Goal: Check status: Check status

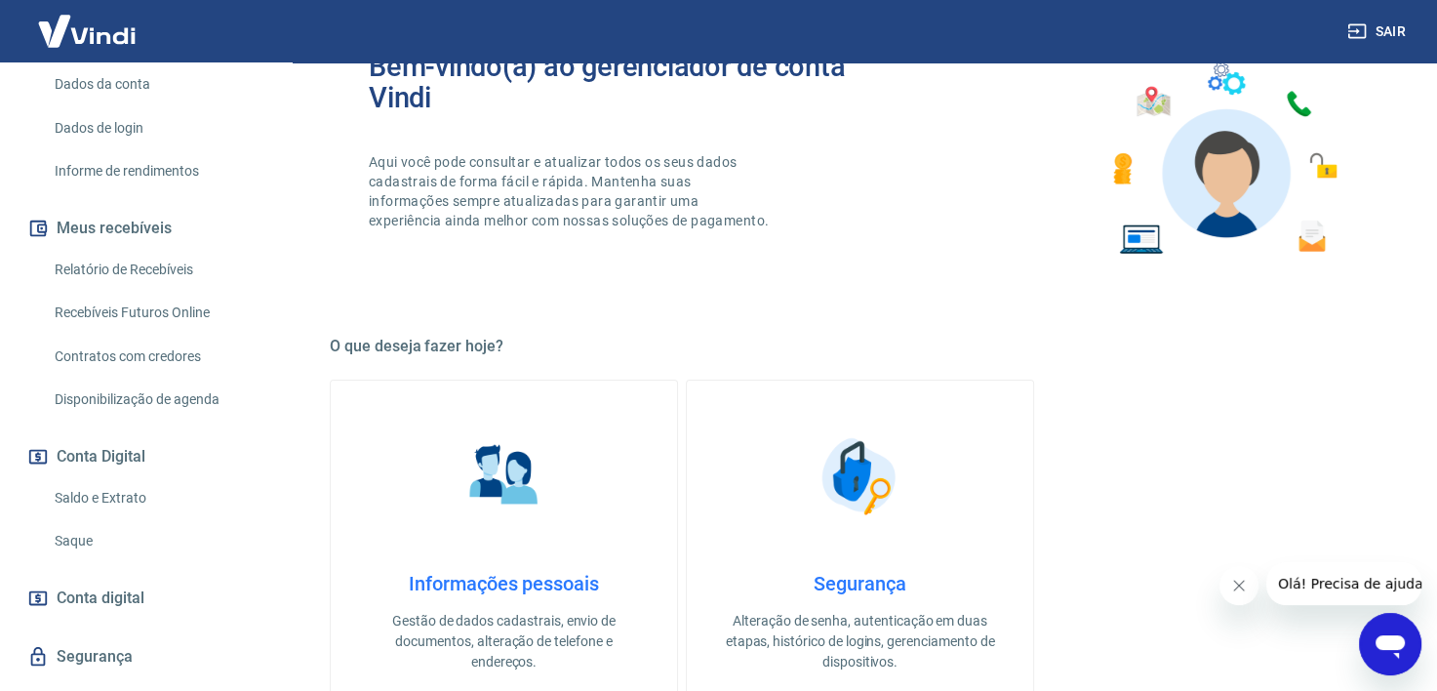
scroll to position [229, 0]
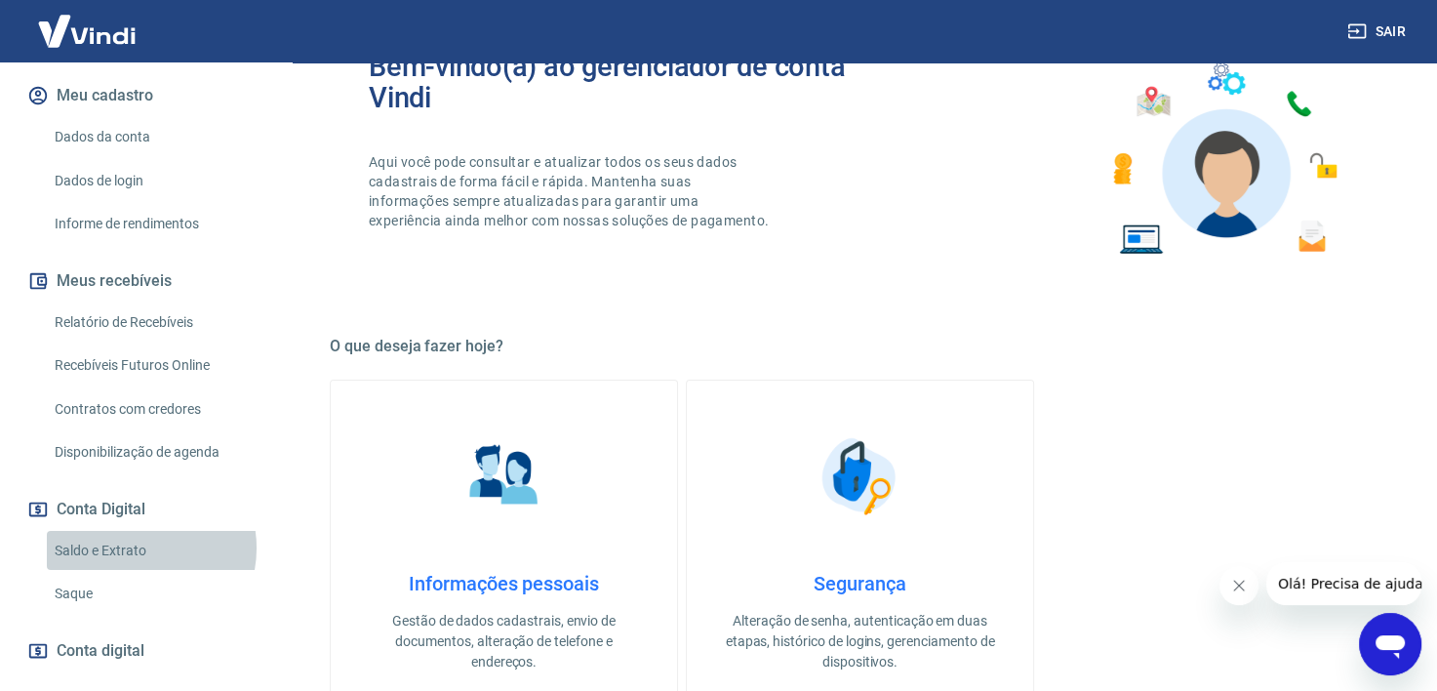
click at [140, 547] on link "Saldo e Extrato" at bounding box center [157, 551] width 221 height 40
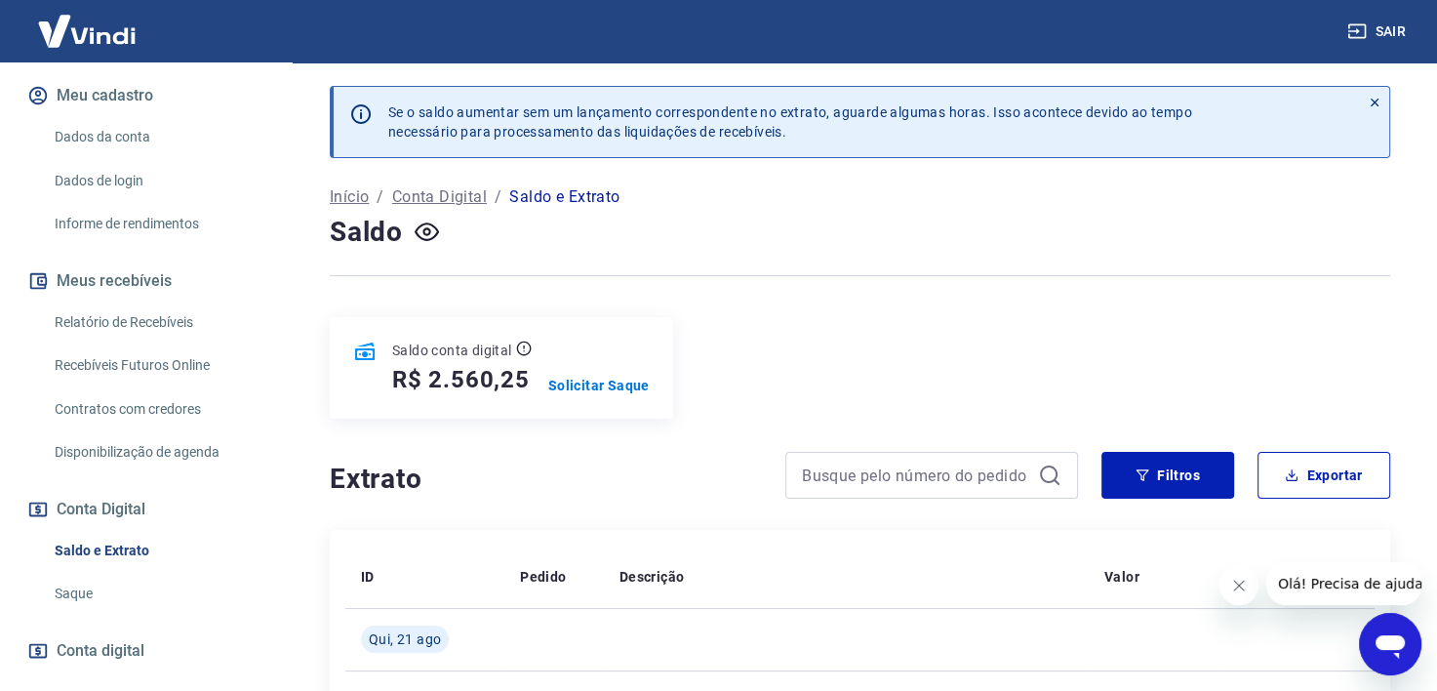
click at [464, 369] on h5 "R$ 2.560,25" at bounding box center [461, 379] width 138 height 31
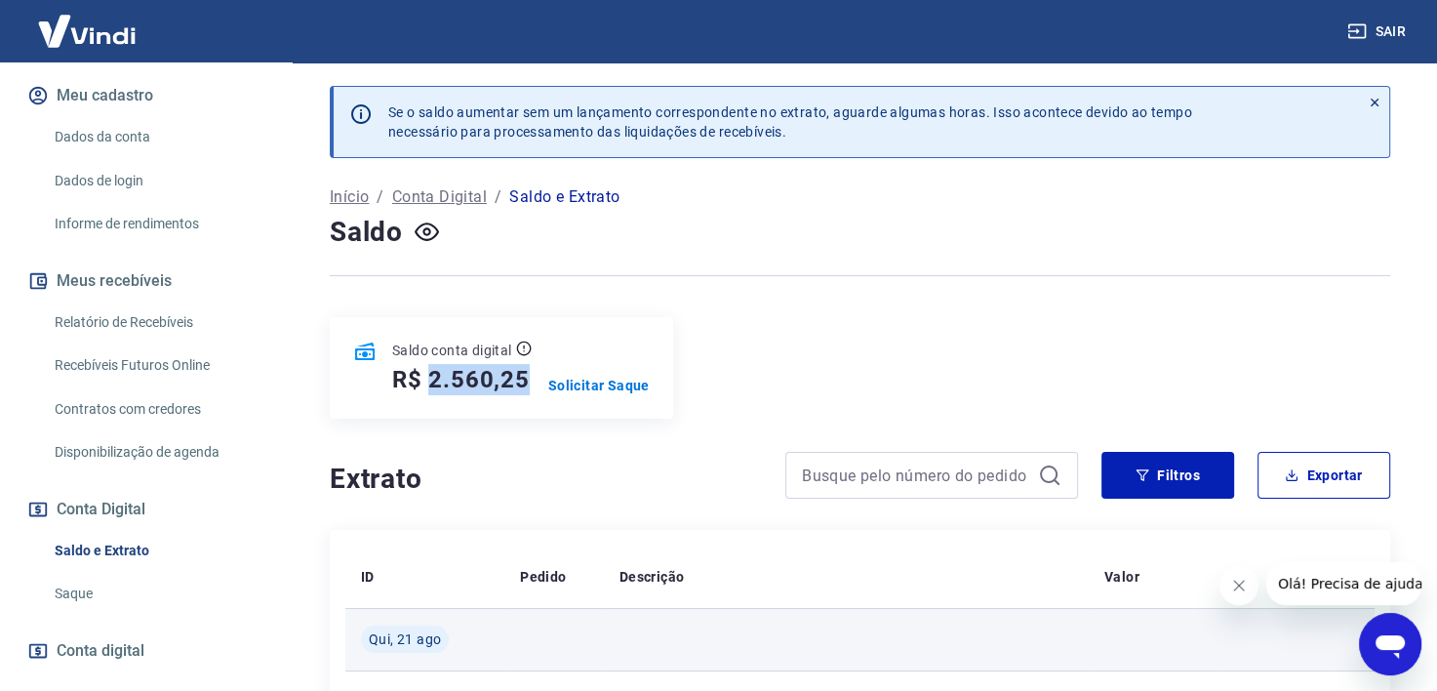
copy h5 "2.560,25"
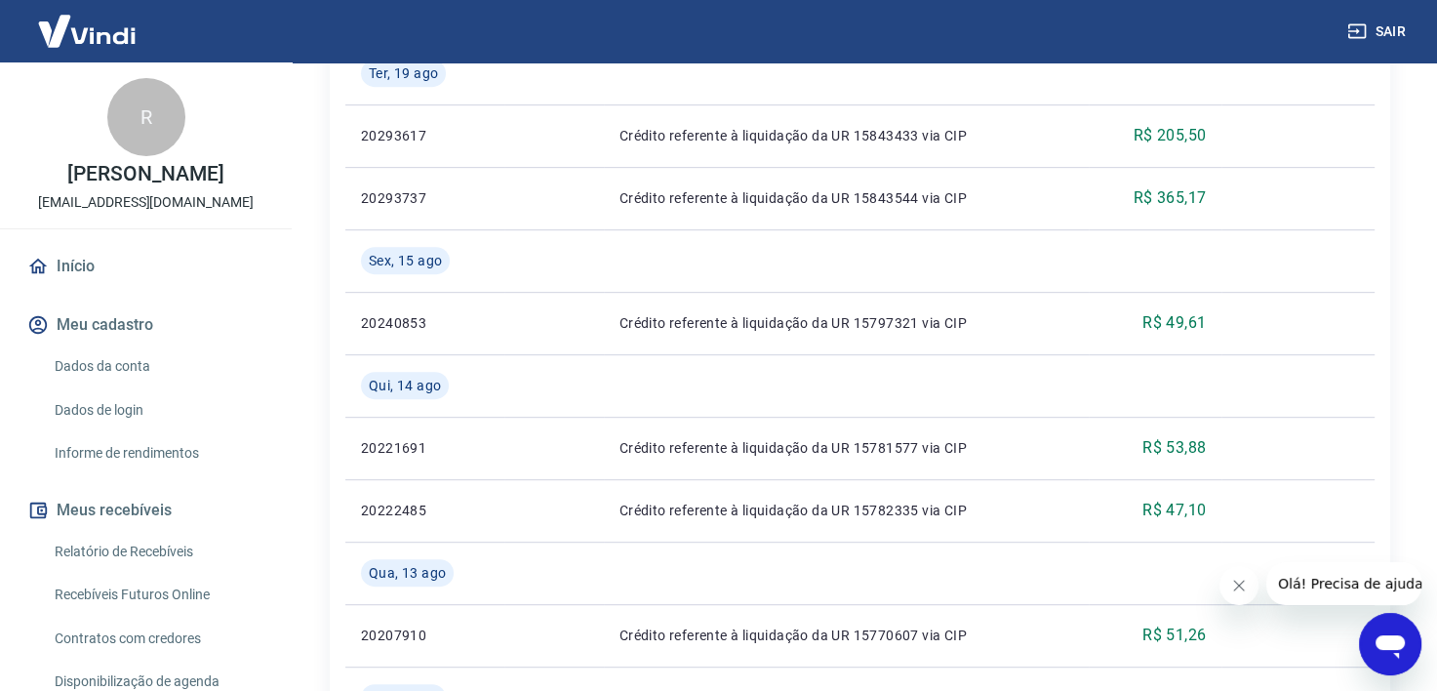
click at [122, 511] on button "Meus recebíveis" at bounding box center [145, 510] width 245 height 43
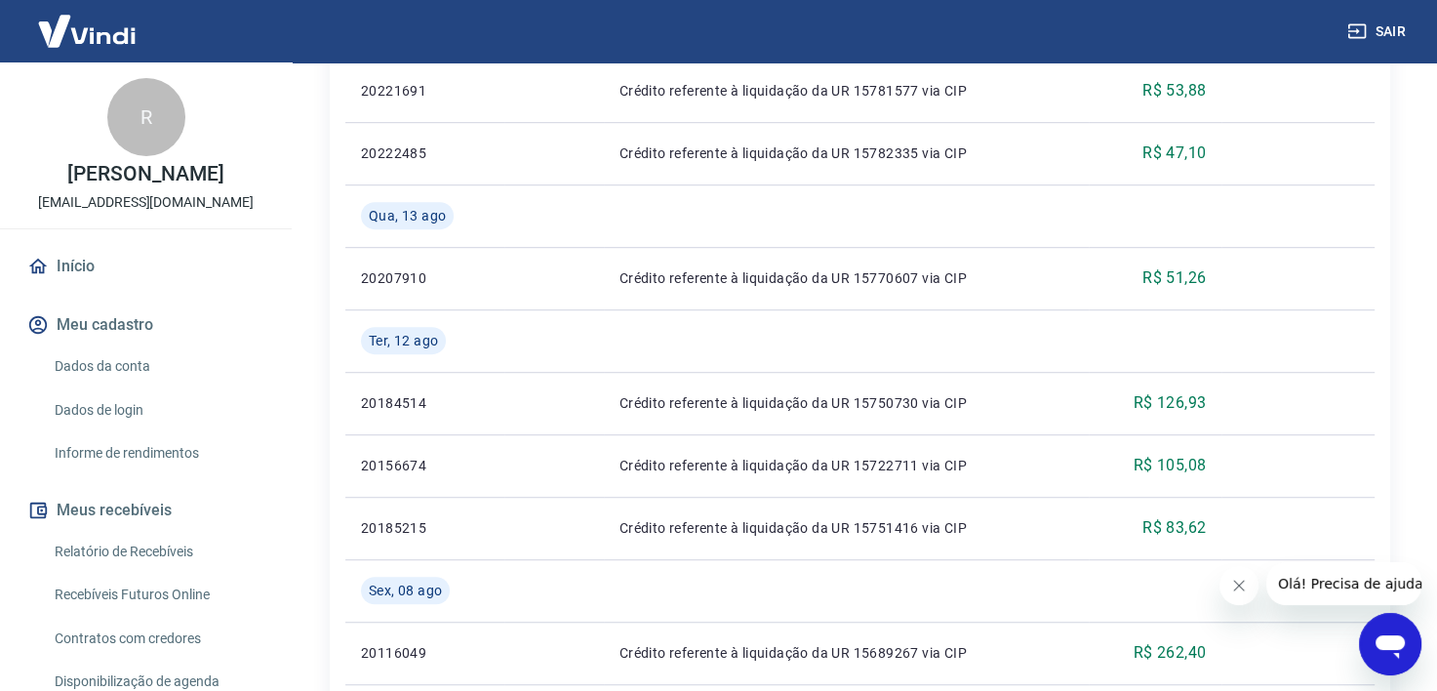
scroll to position [930, 0]
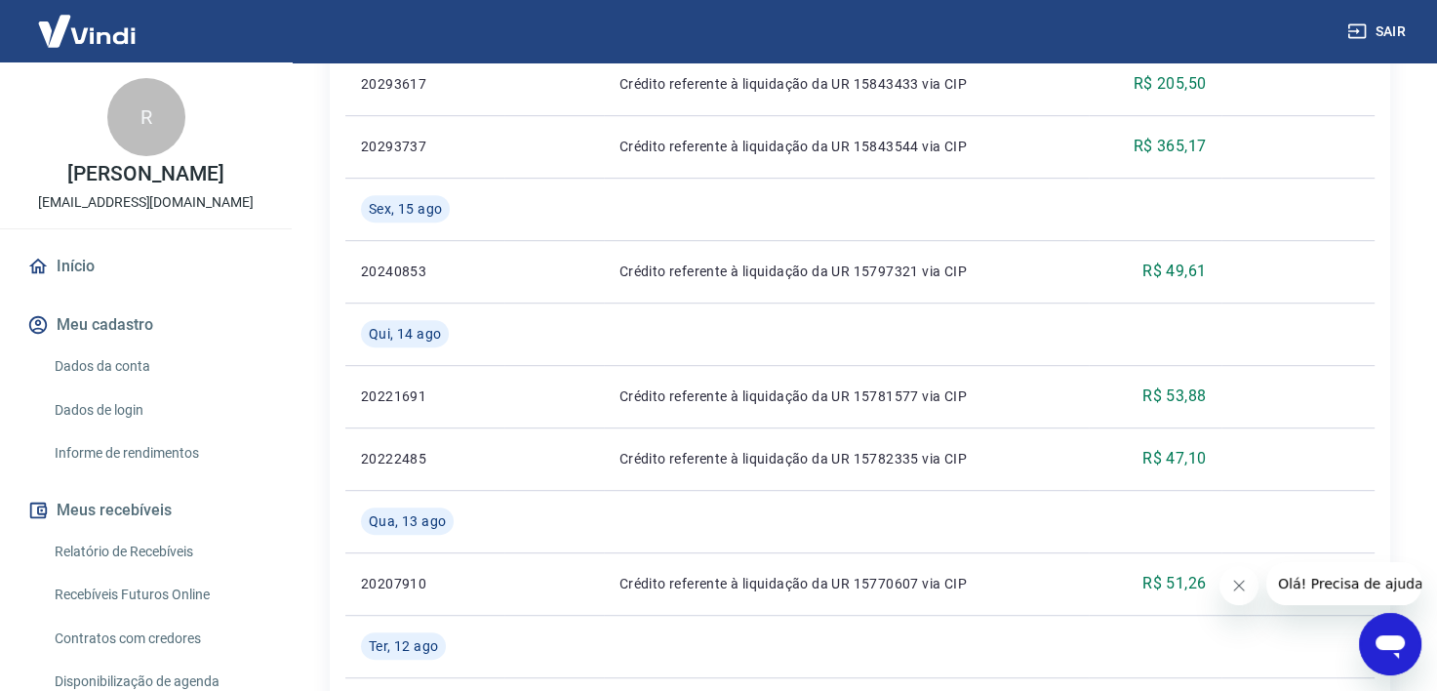
click at [102, 17] on img at bounding box center [86, 31] width 127 height 60
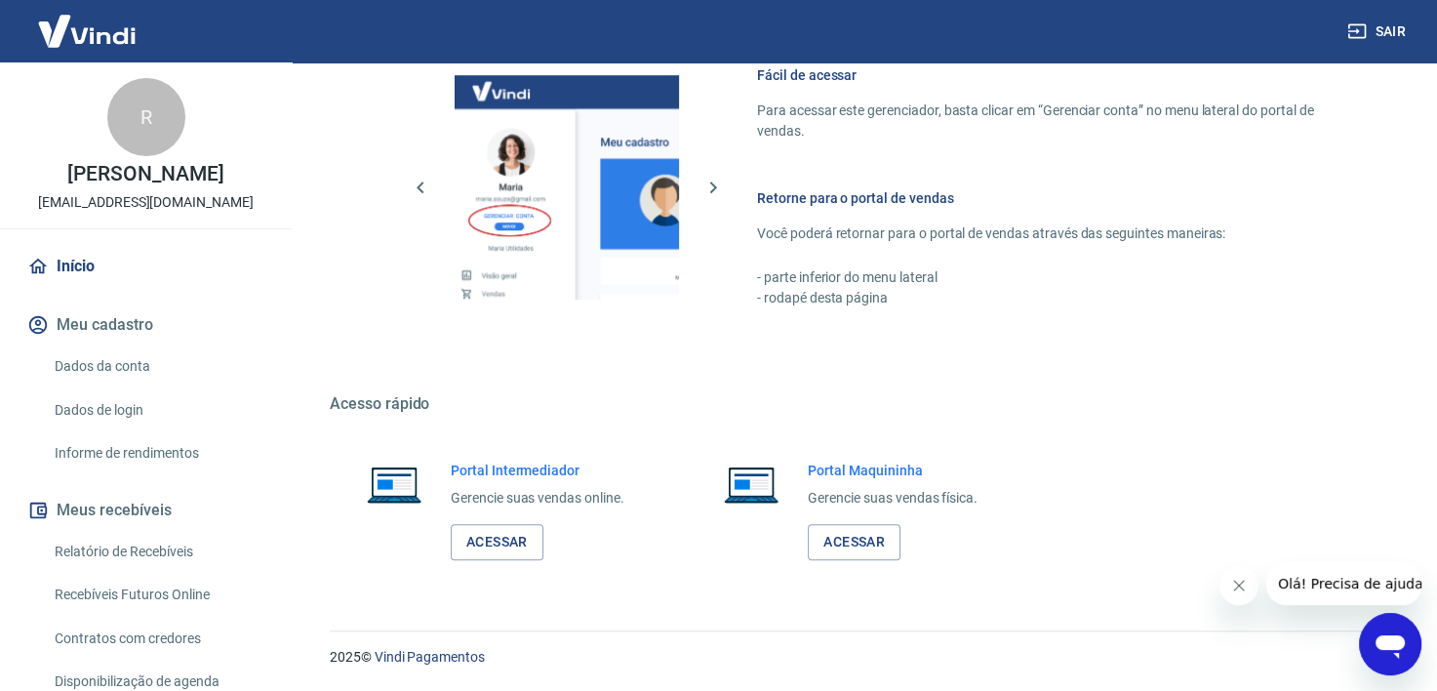
scroll to position [867, 0]
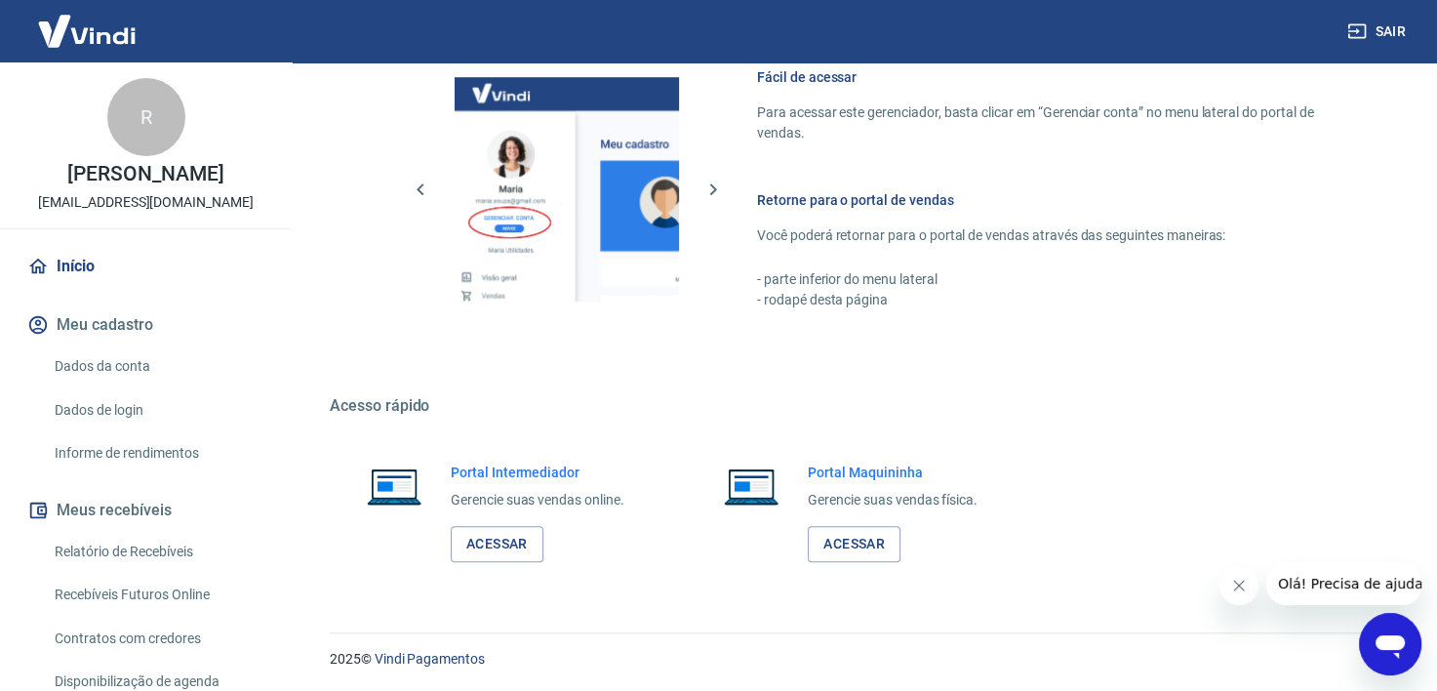
click at [483, 563] on div "Portal Intermediador Gerencie suas vendas online. Acessar" at bounding box center [502, 512] width 345 height 146
click at [488, 550] on link "Acessar" at bounding box center [497, 544] width 93 height 36
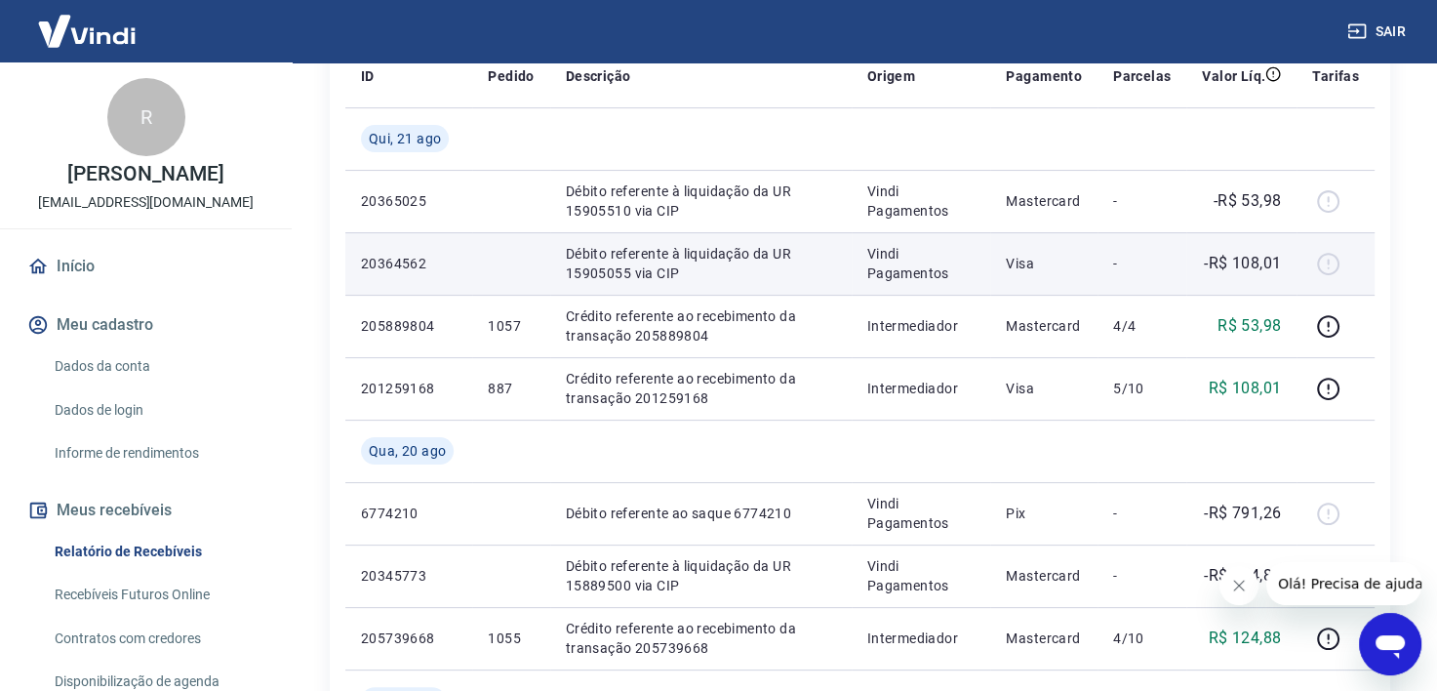
scroll to position [390, 0]
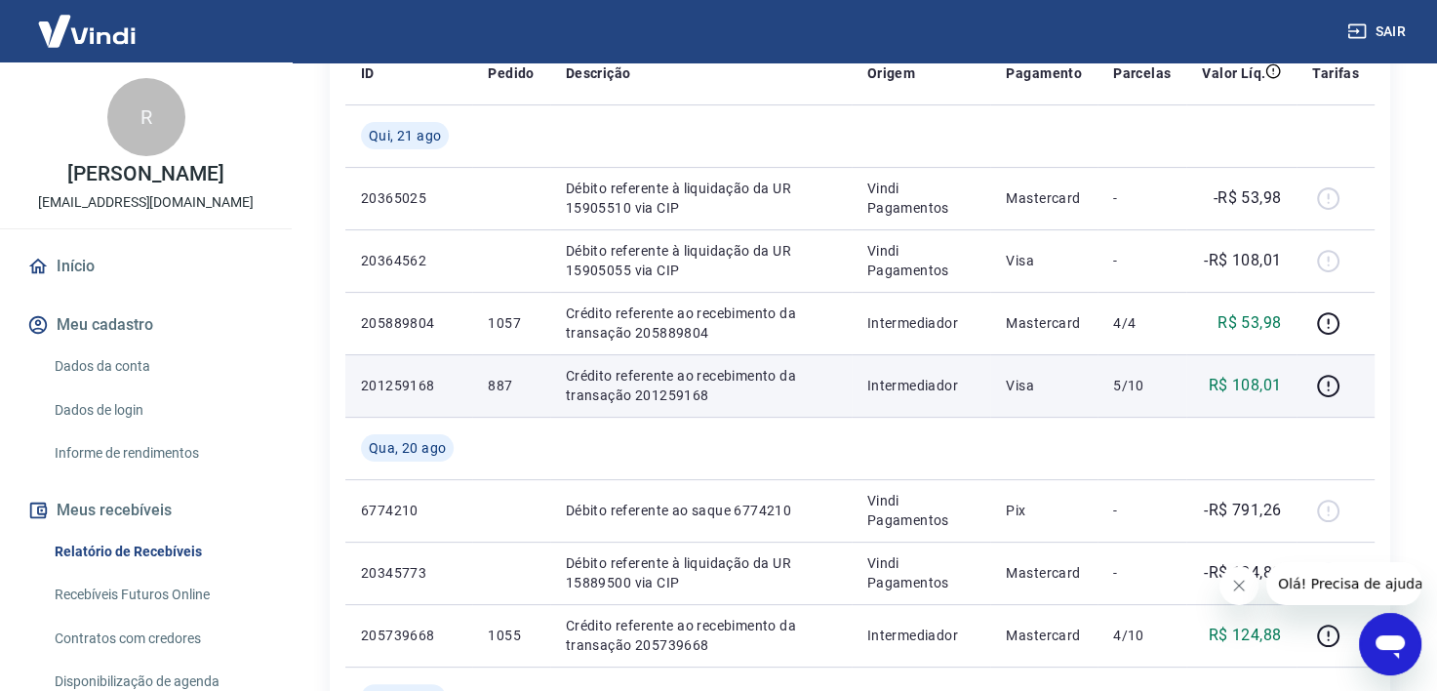
click at [1237, 390] on p "R$ 108,01" at bounding box center [1245, 385] width 73 height 23
click at [1335, 384] on icon "button" at bounding box center [1328, 386] width 24 height 24
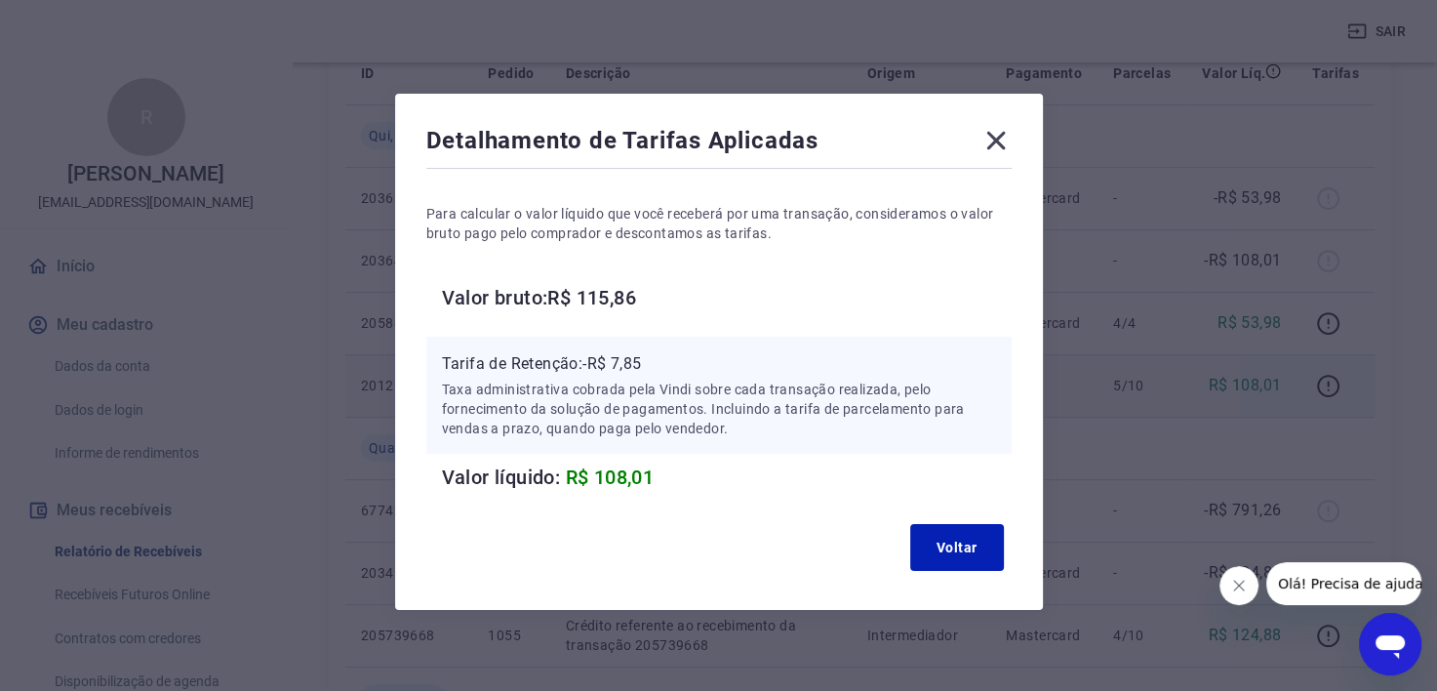
scroll to position [12, 0]
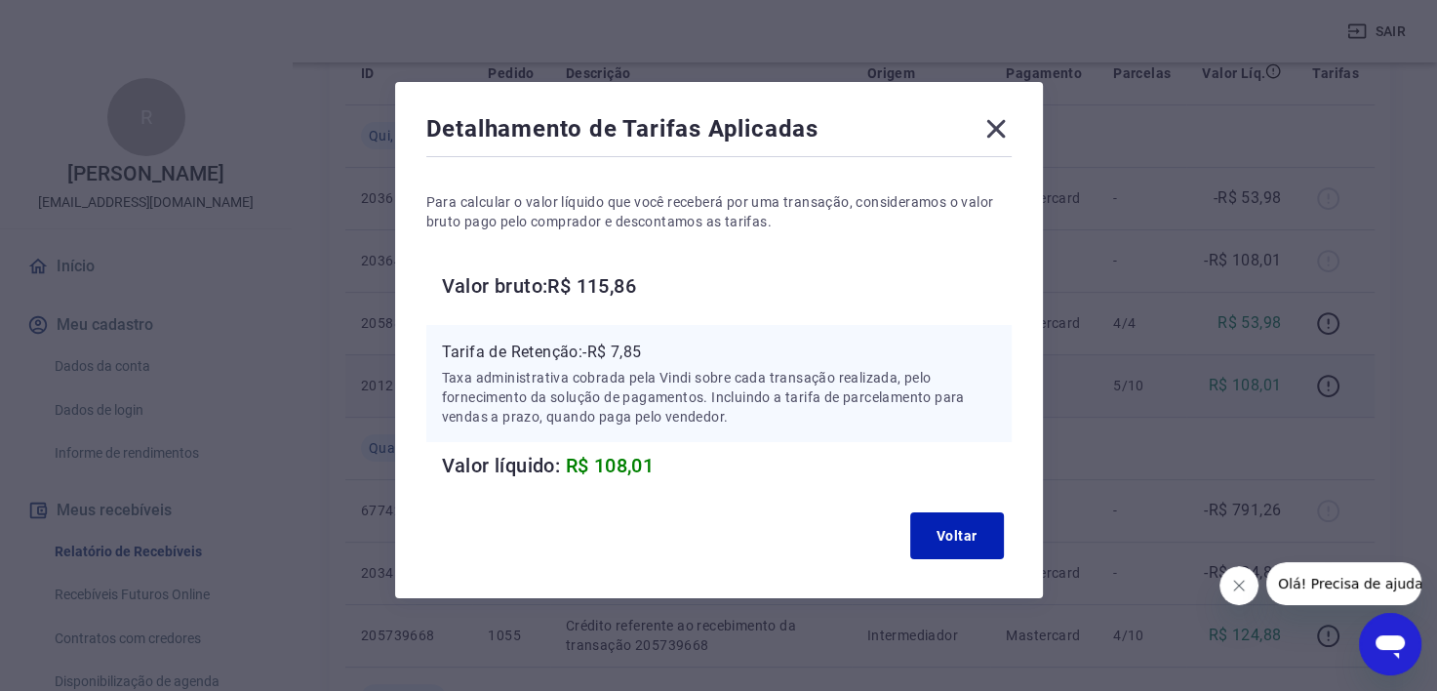
click at [995, 125] on icon at bounding box center [996, 128] width 31 height 31
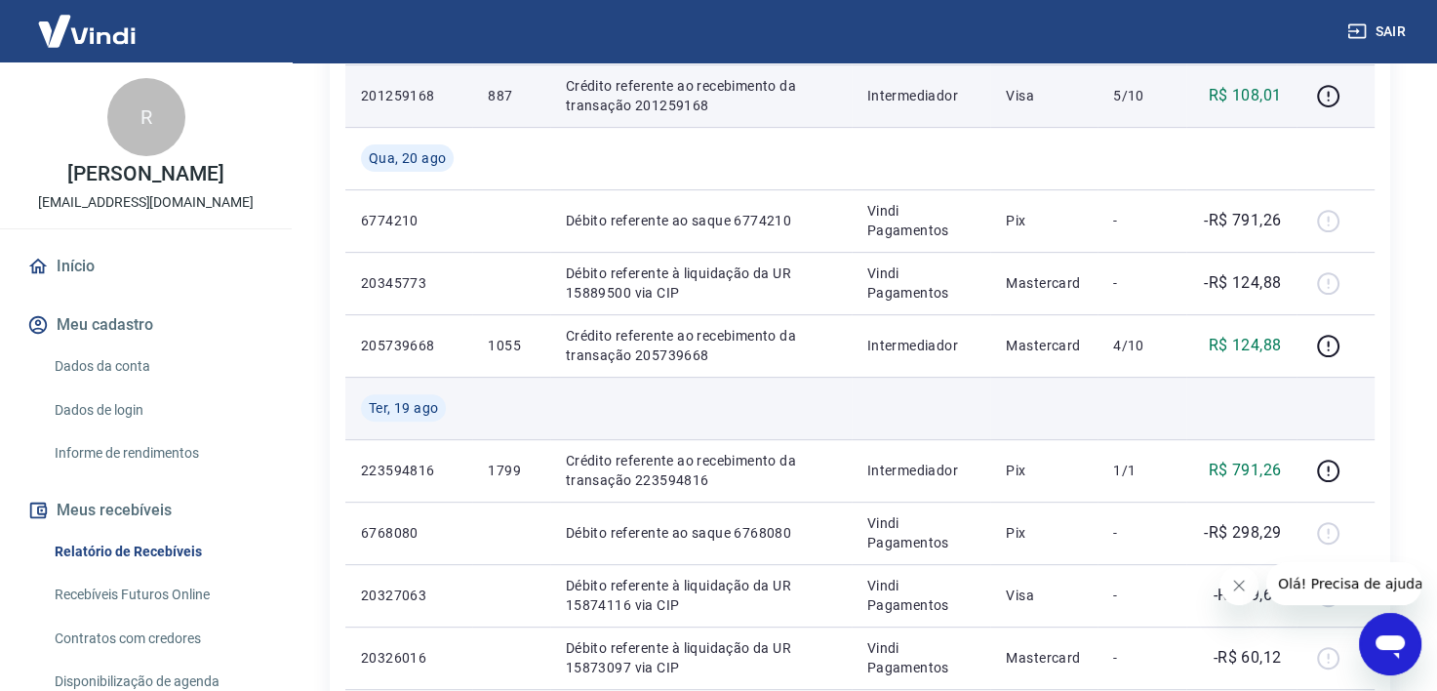
scroll to position [683, 0]
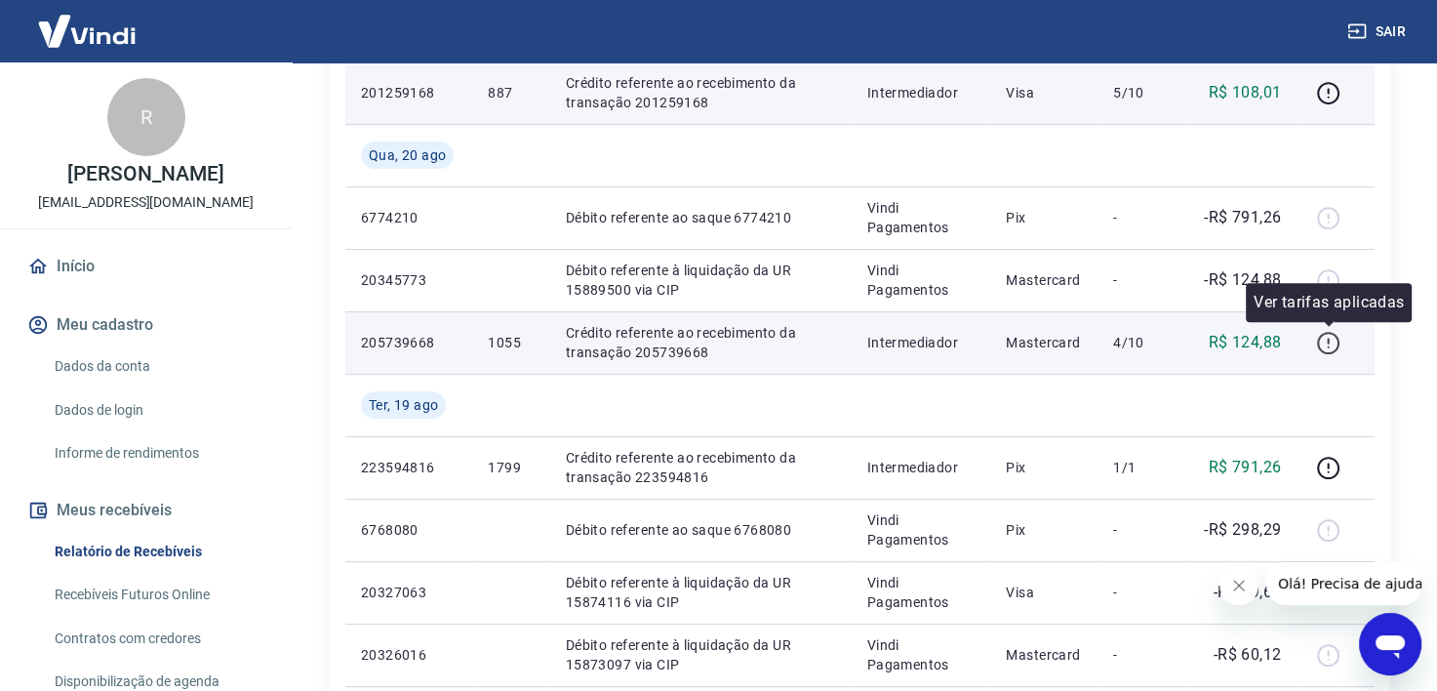
click at [1325, 343] on icon "button" at bounding box center [1328, 343] width 24 height 24
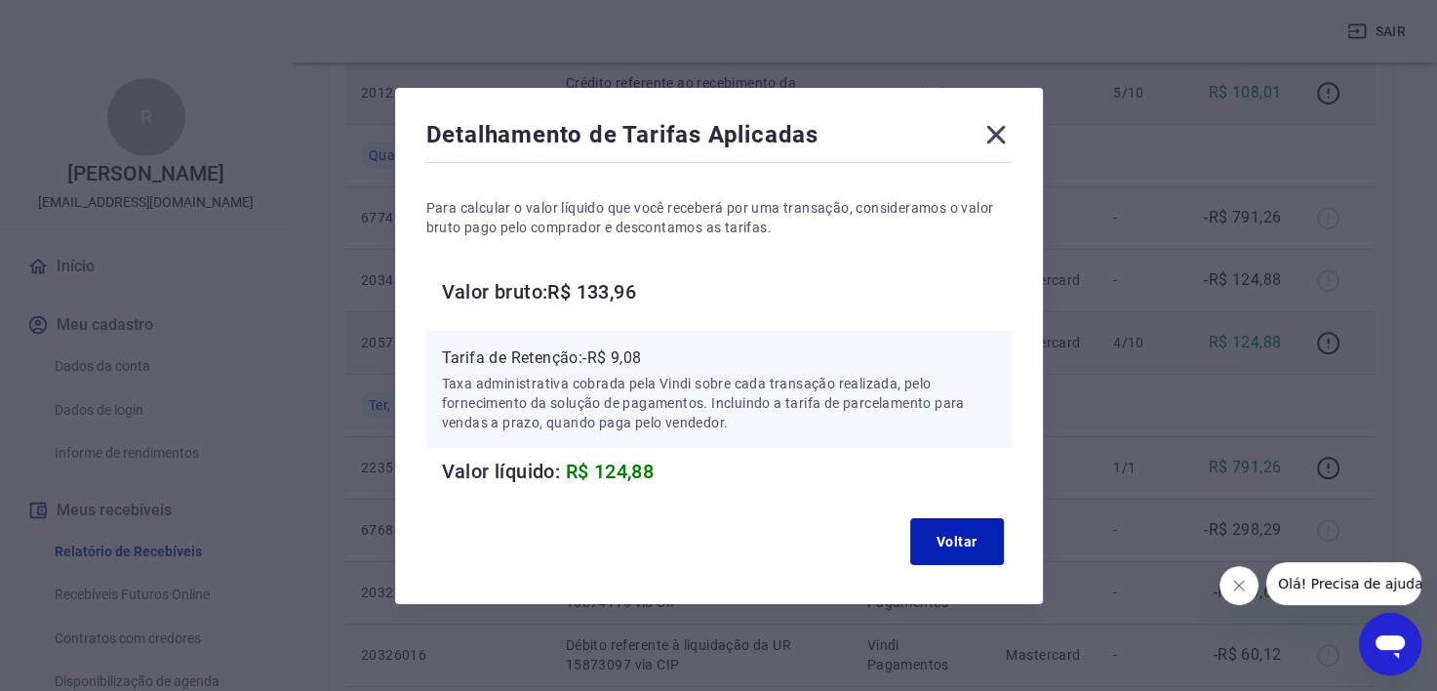
scroll to position [12, 0]
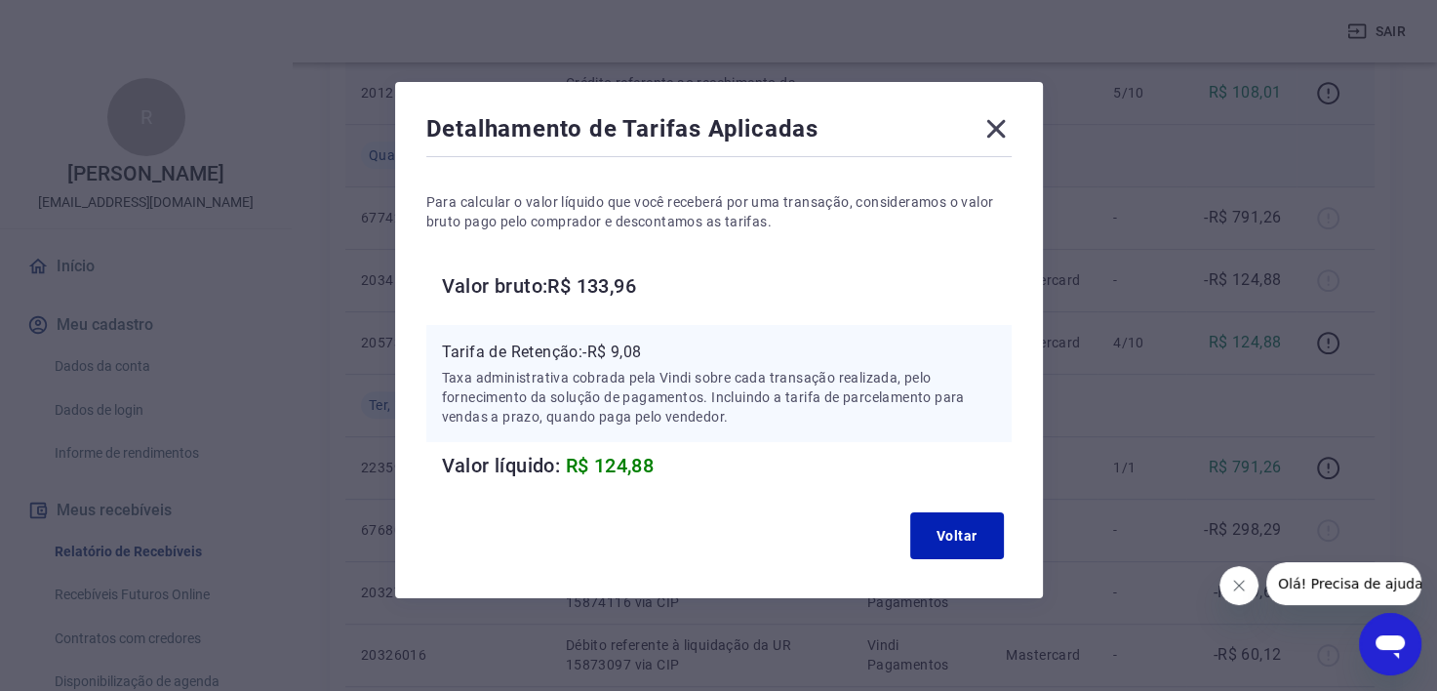
click at [997, 128] on icon at bounding box center [995, 129] width 19 height 19
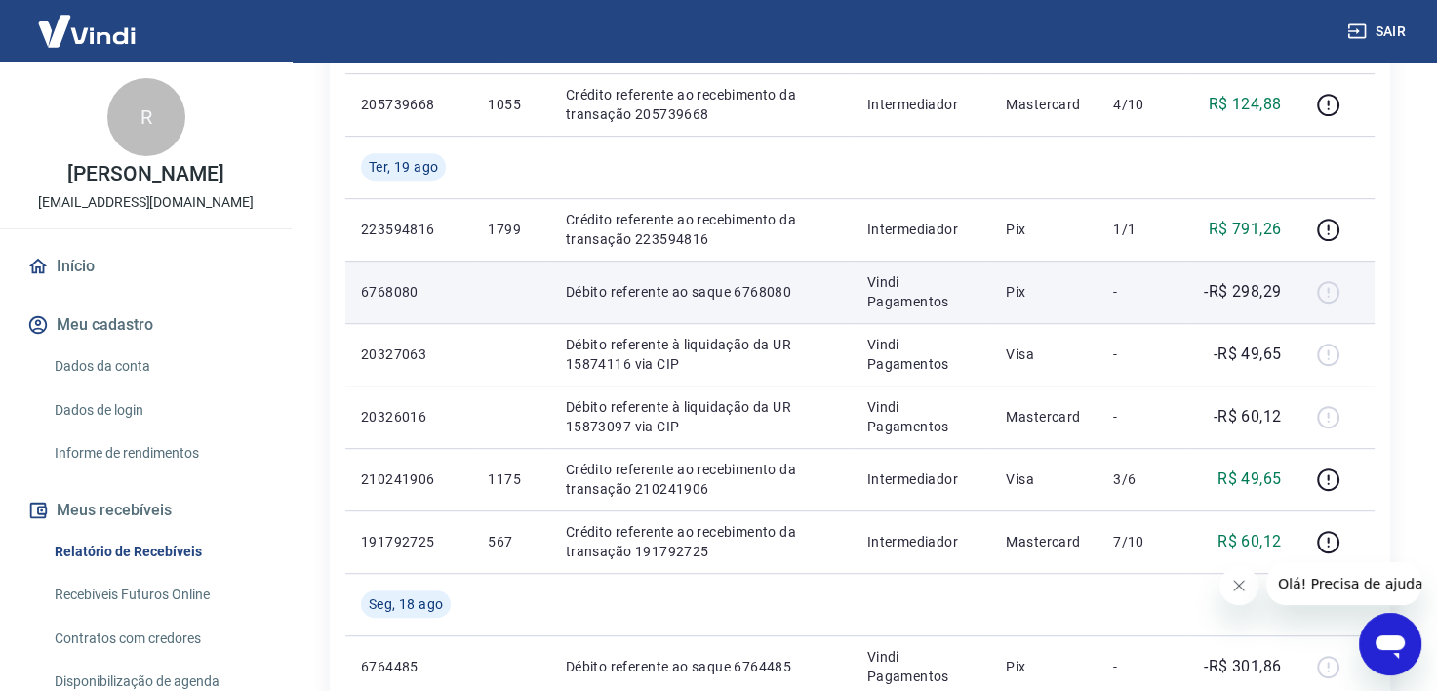
scroll to position [976, 0]
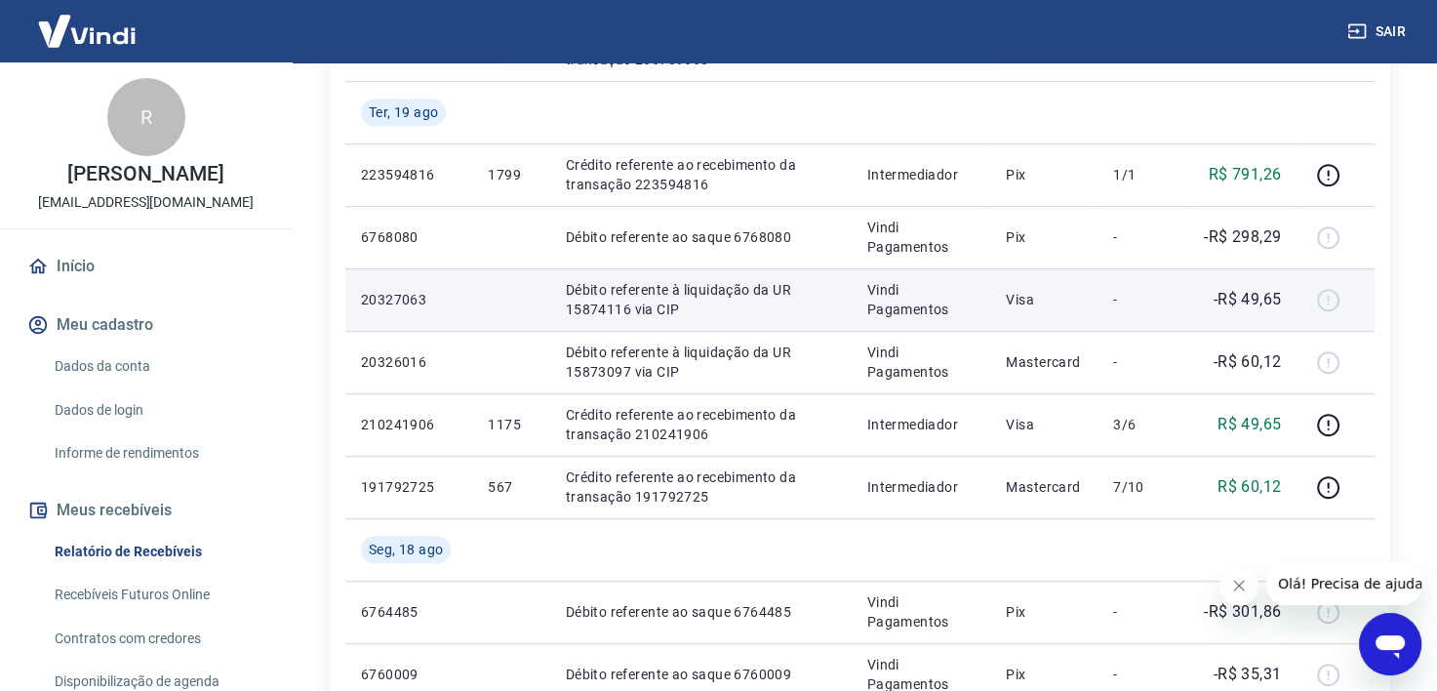
click at [1322, 291] on div at bounding box center [1335, 299] width 47 height 31
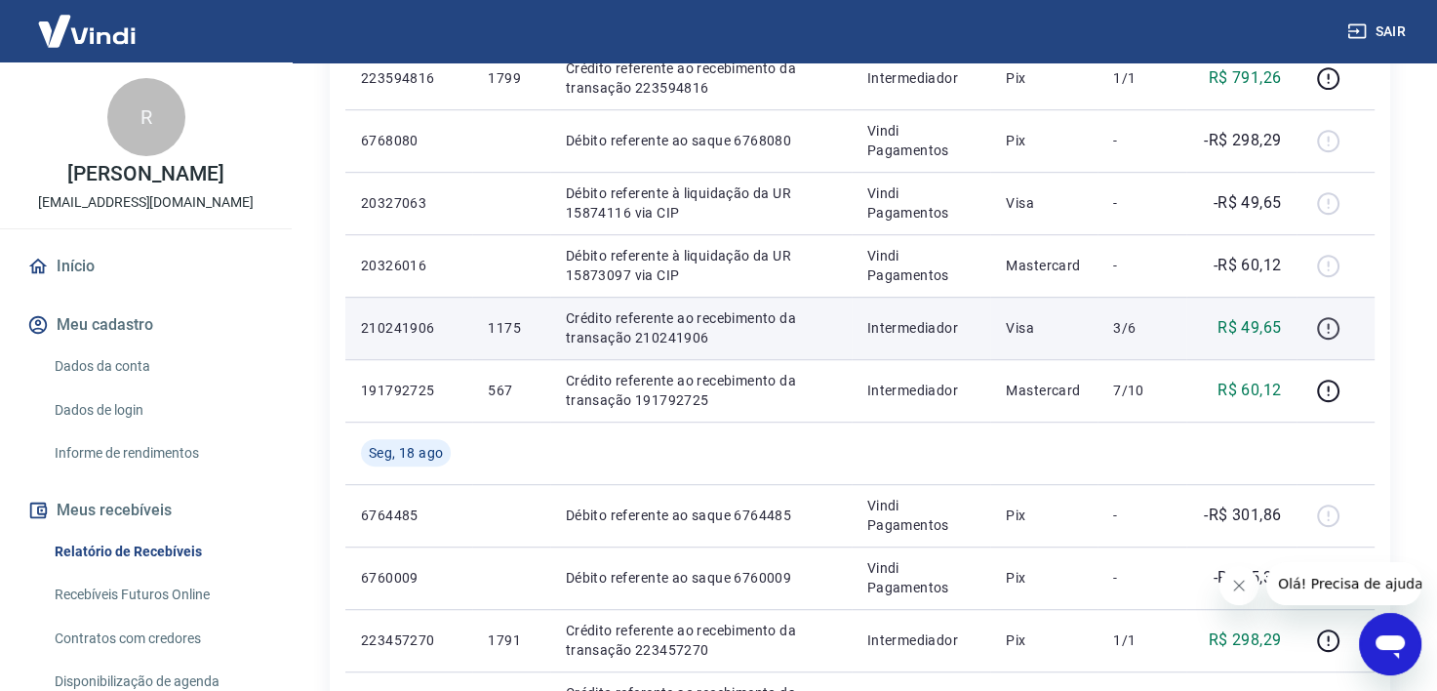
scroll to position [1073, 0]
click at [1333, 327] on icon "button" at bounding box center [1328, 327] width 24 height 24
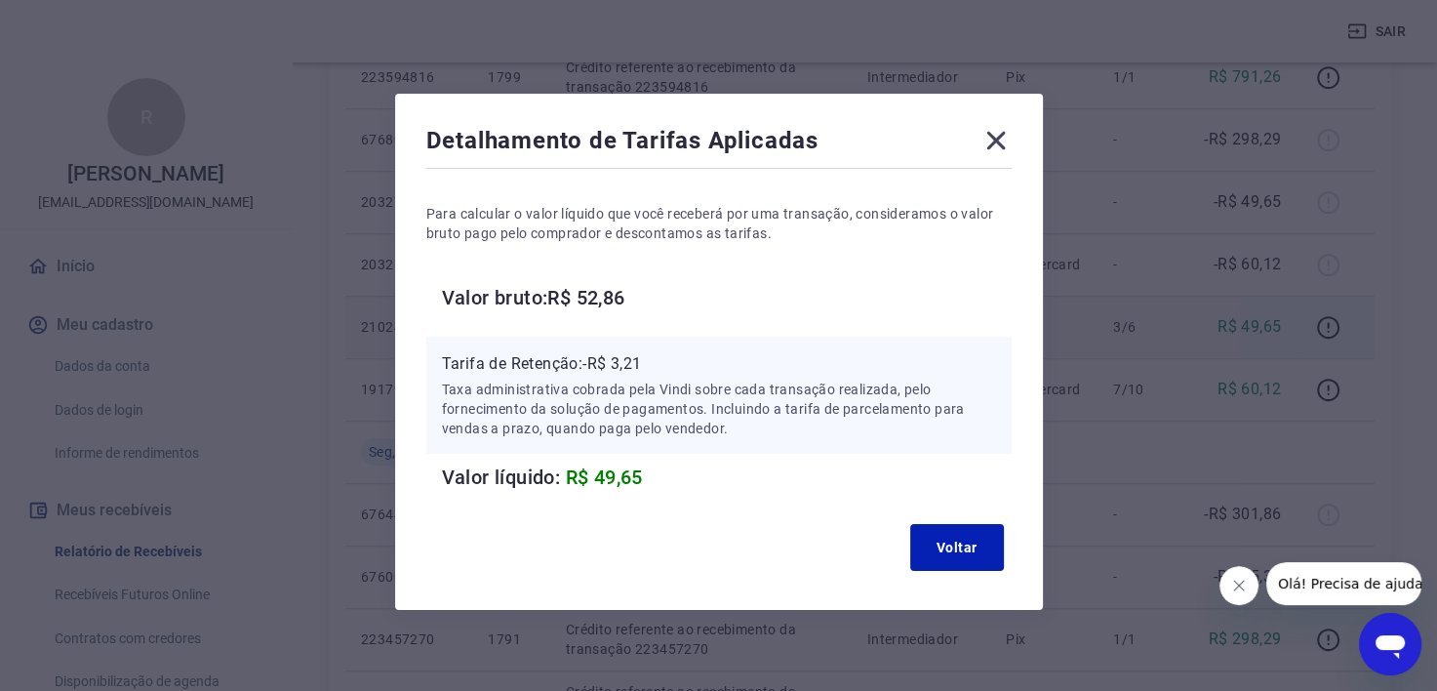
click at [995, 129] on icon at bounding box center [996, 140] width 31 height 31
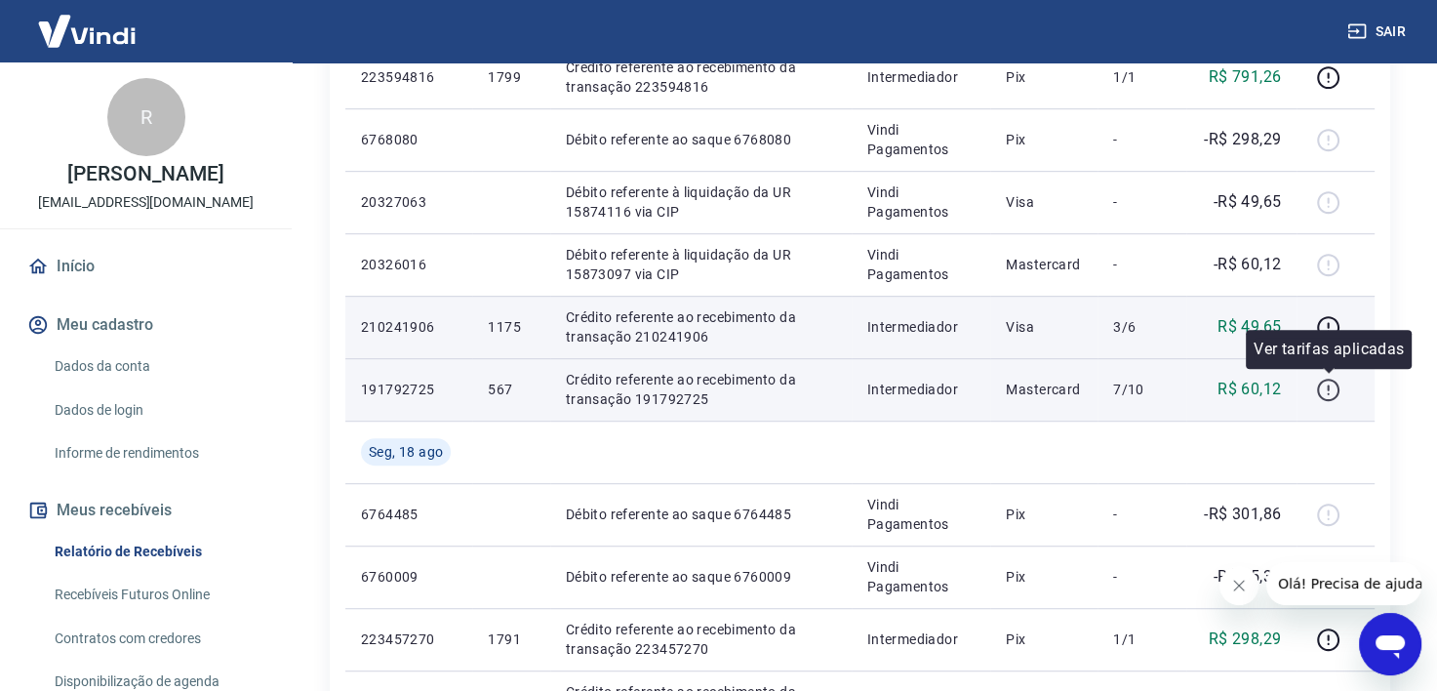
click at [1330, 390] on icon "button" at bounding box center [1328, 390] width 24 height 24
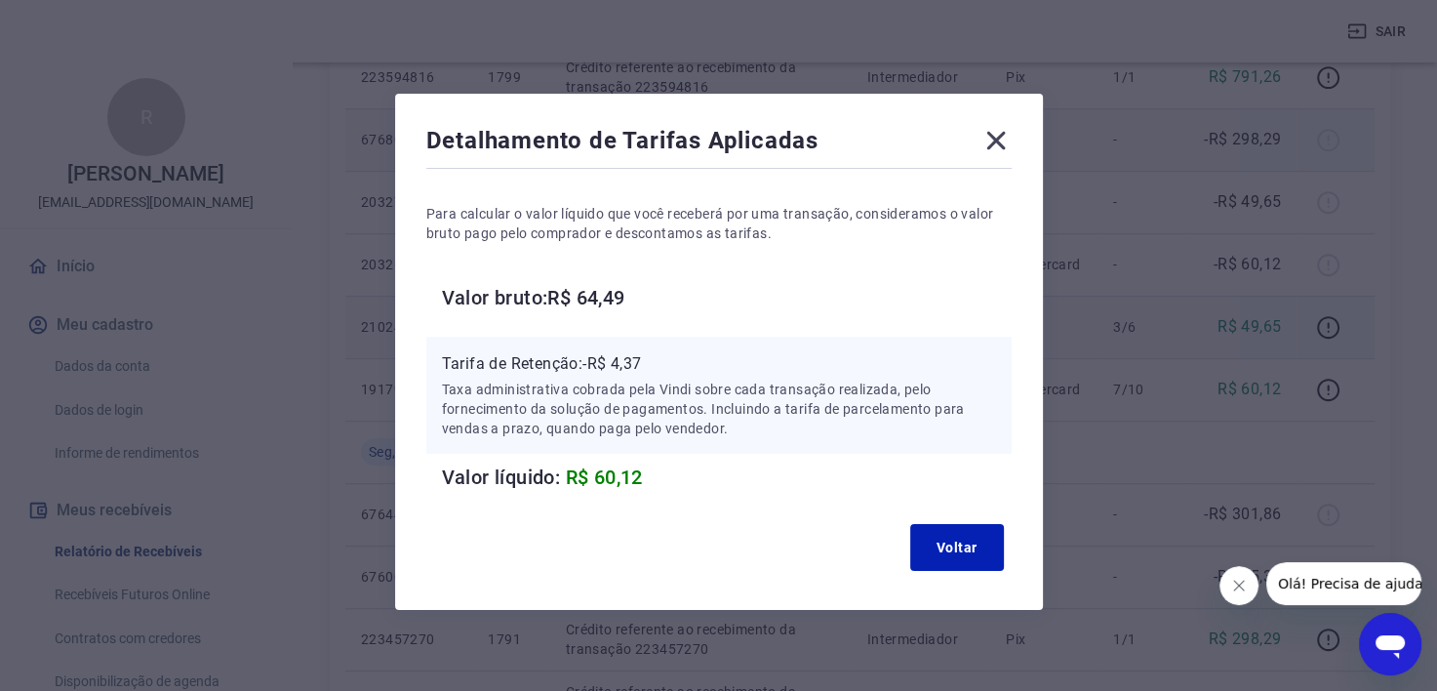
drag, startPoint x: 996, startPoint y: 130, endPoint x: 1011, endPoint y: 165, distance: 38.1
click at [994, 130] on icon at bounding box center [996, 140] width 31 height 31
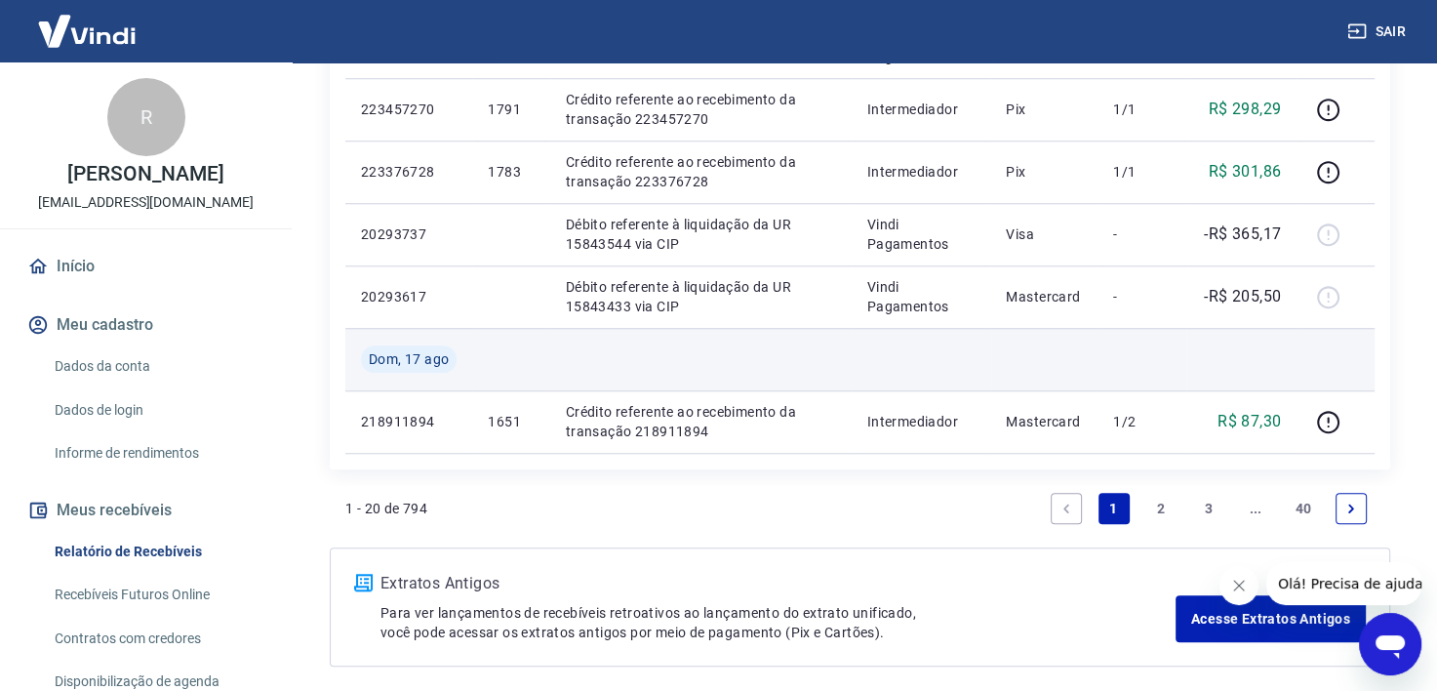
scroll to position [1659, 0]
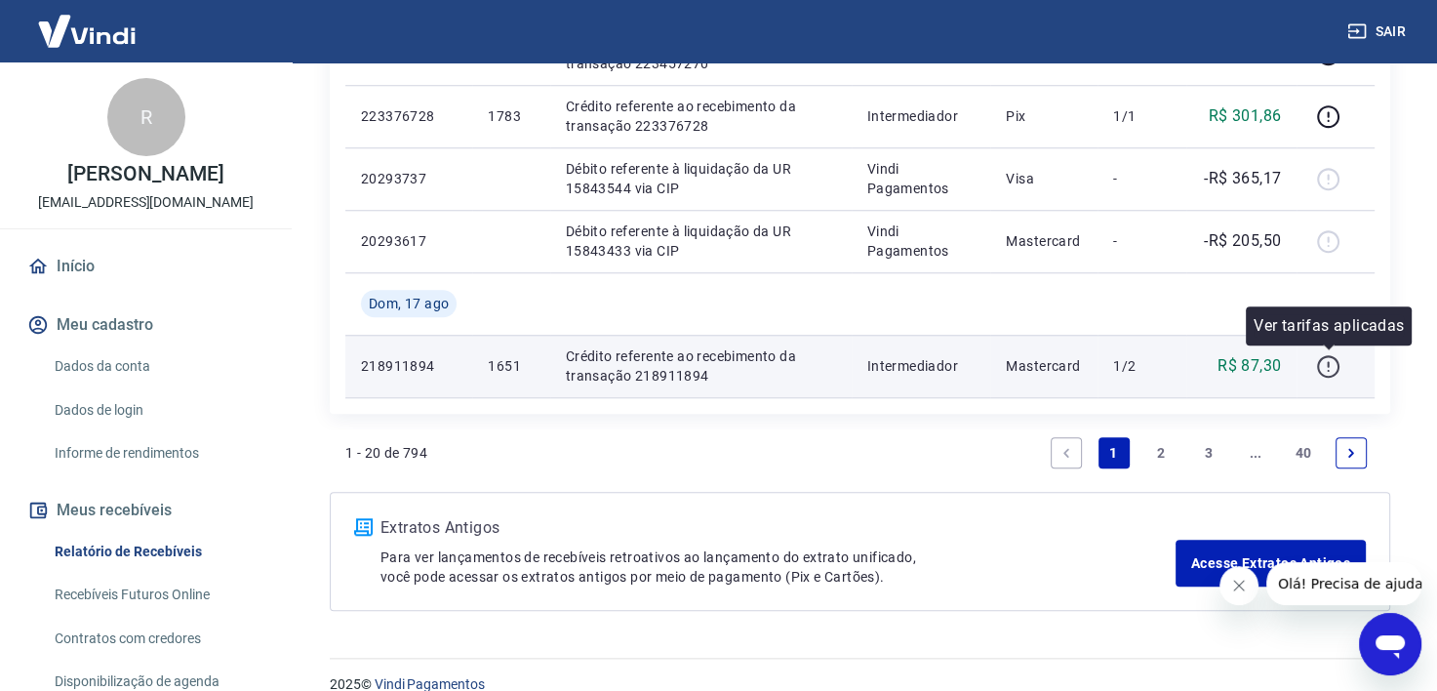
click at [1330, 371] on icon "button" at bounding box center [1328, 366] width 24 height 24
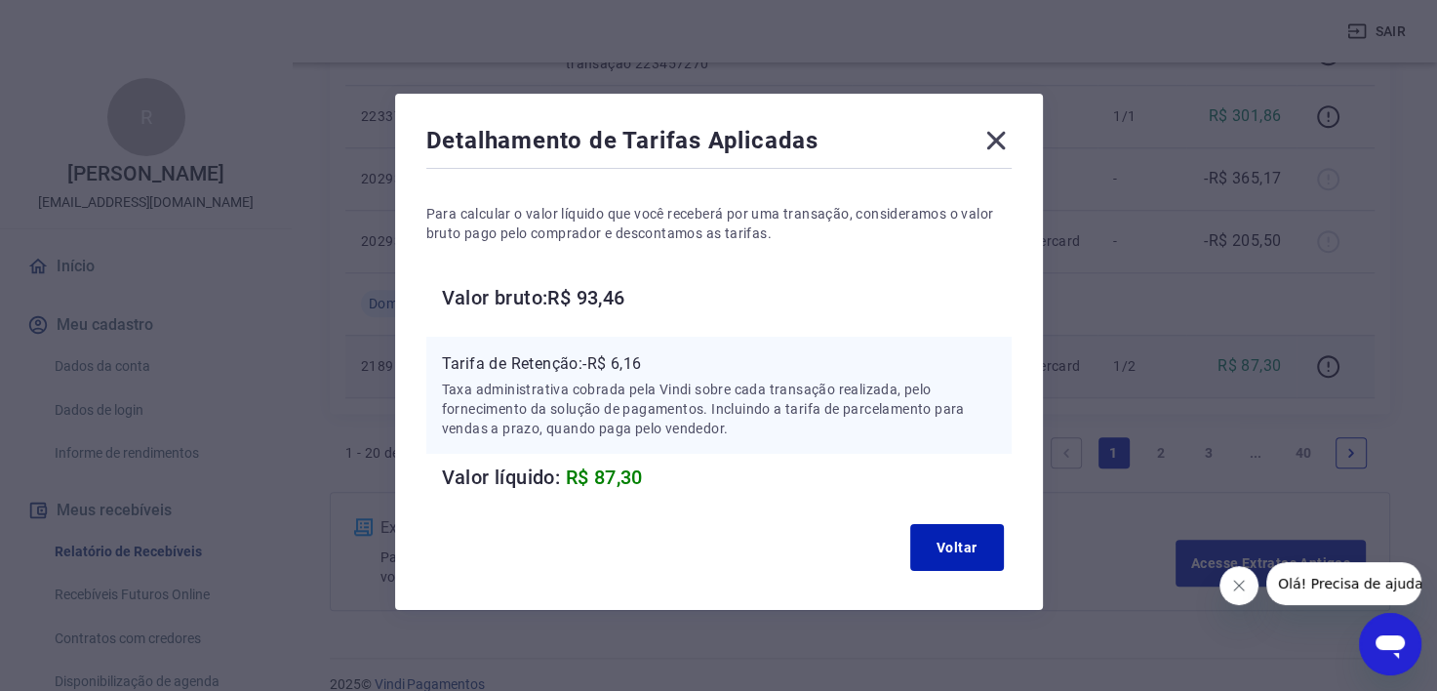
scroll to position [12, 0]
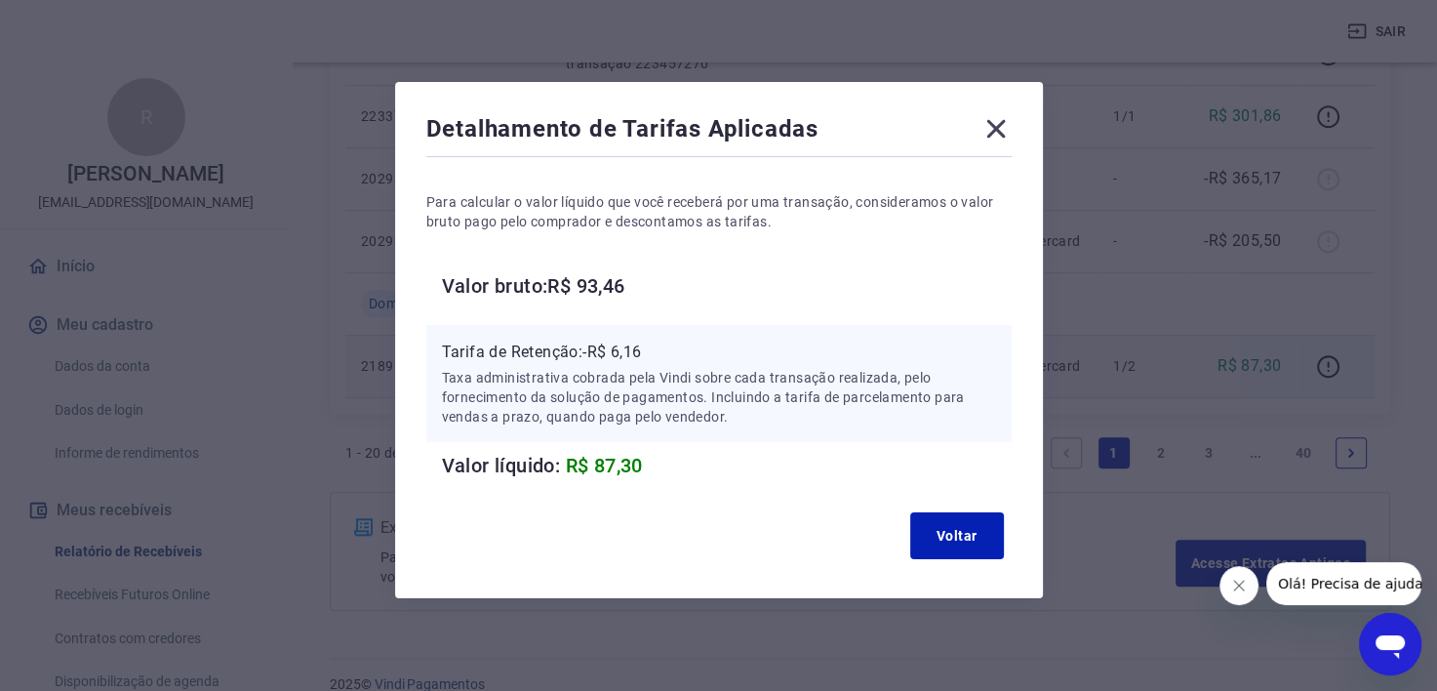
click at [998, 125] on icon at bounding box center [995, 129] width 19 height 19
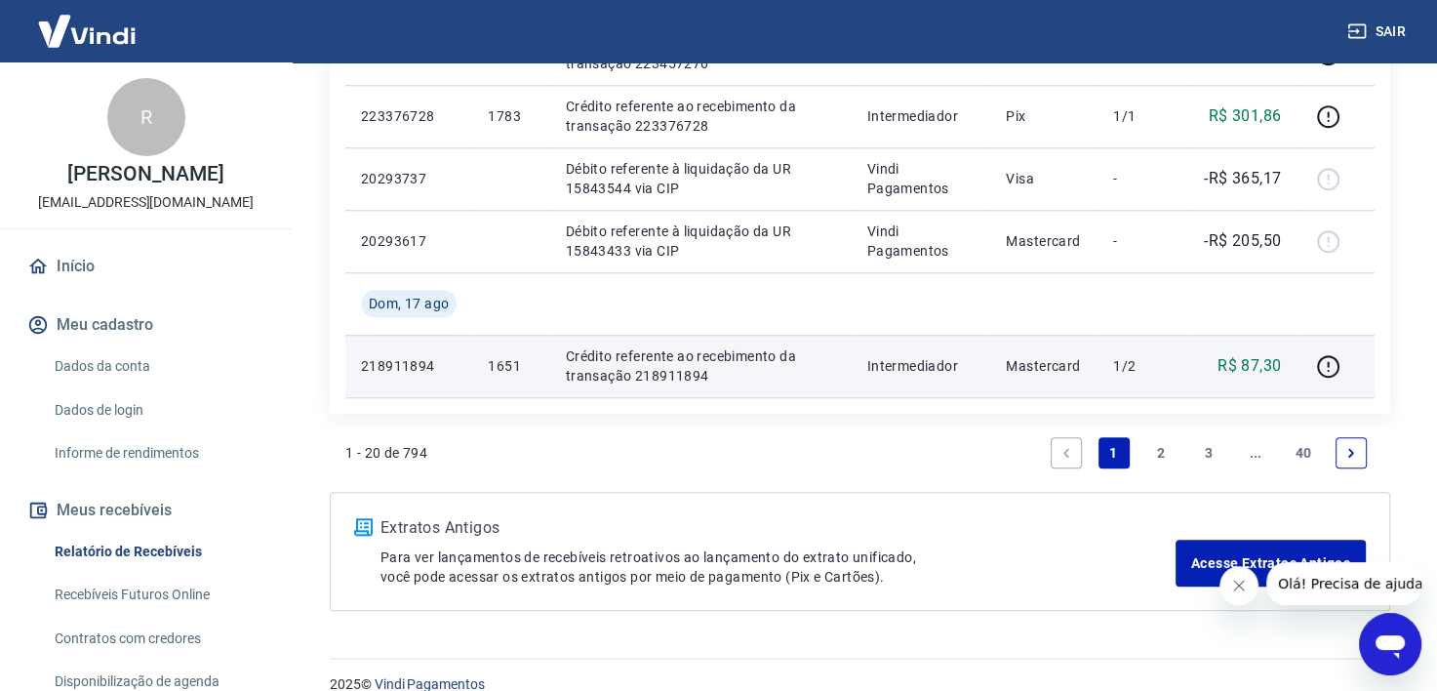
scroll to position [1684, 0]
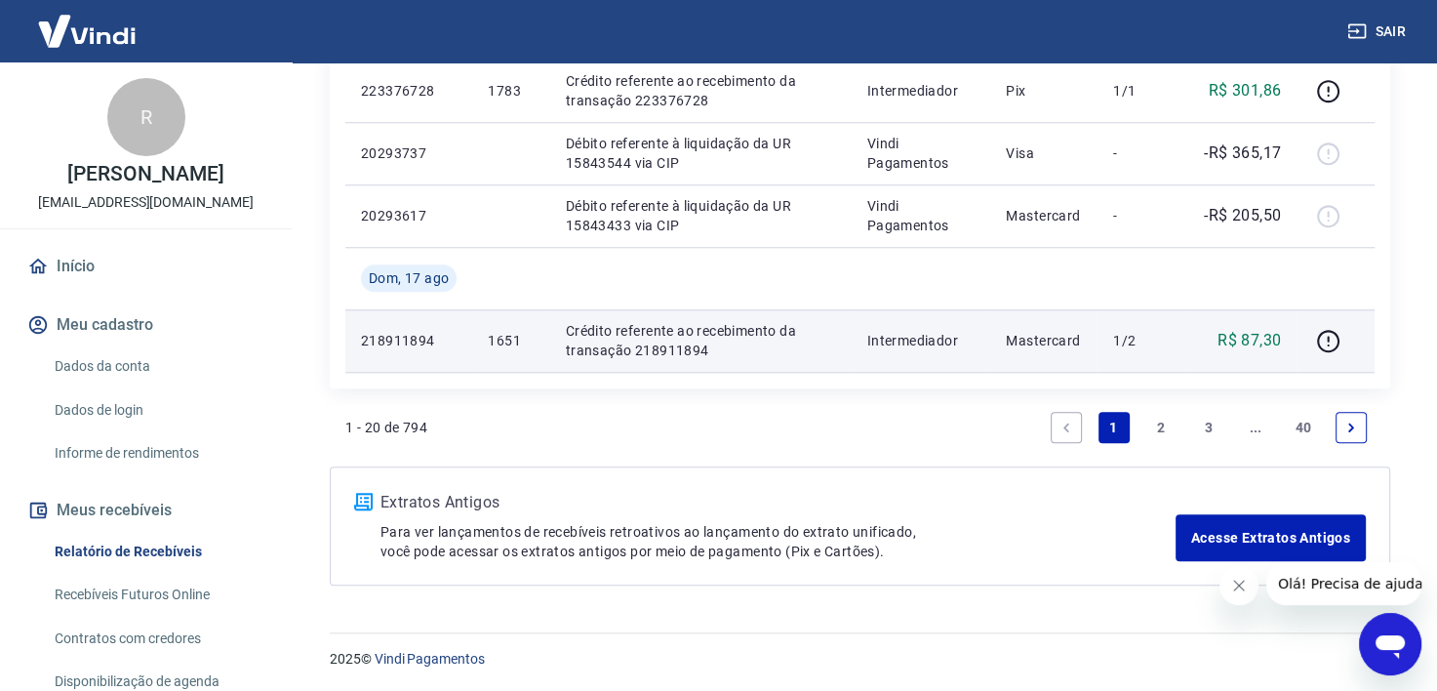
click at [1157, 421] on link "2" at bounding box center [1160, 427] width 31 height 31
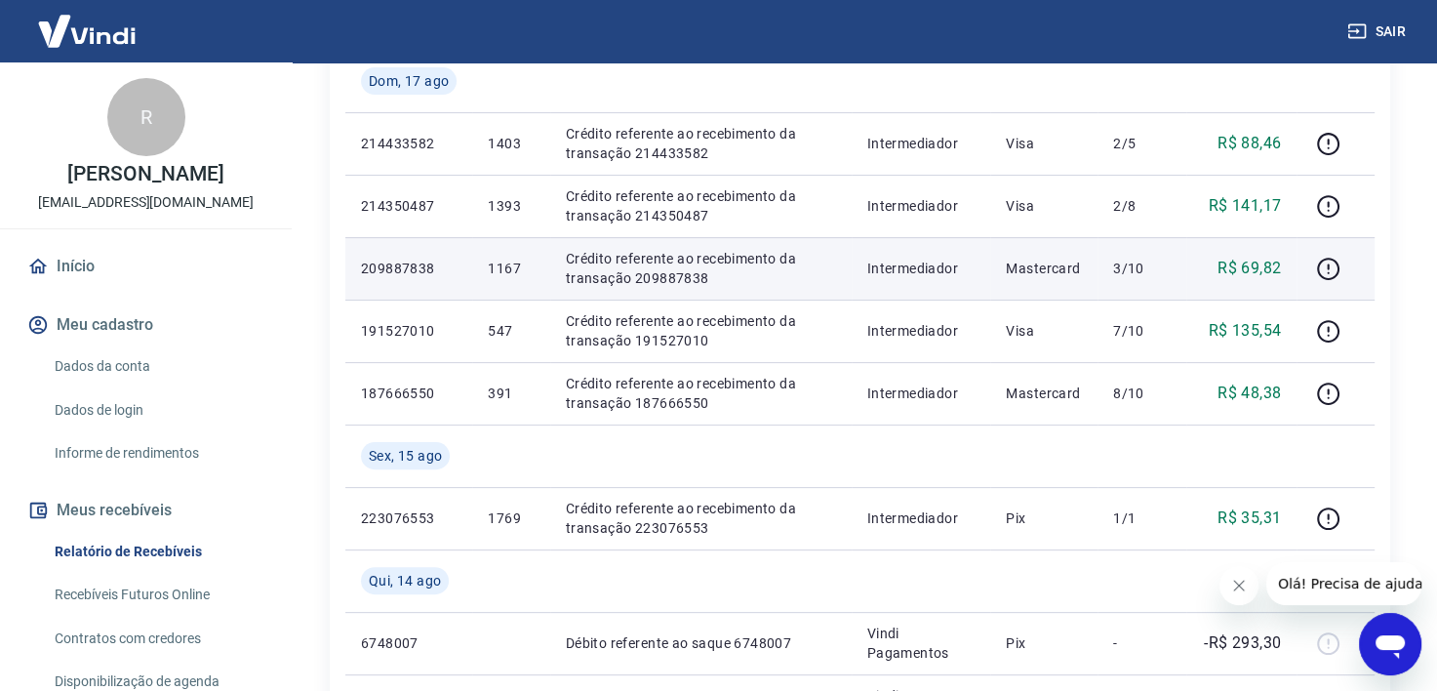
scroll to position [293, 0]
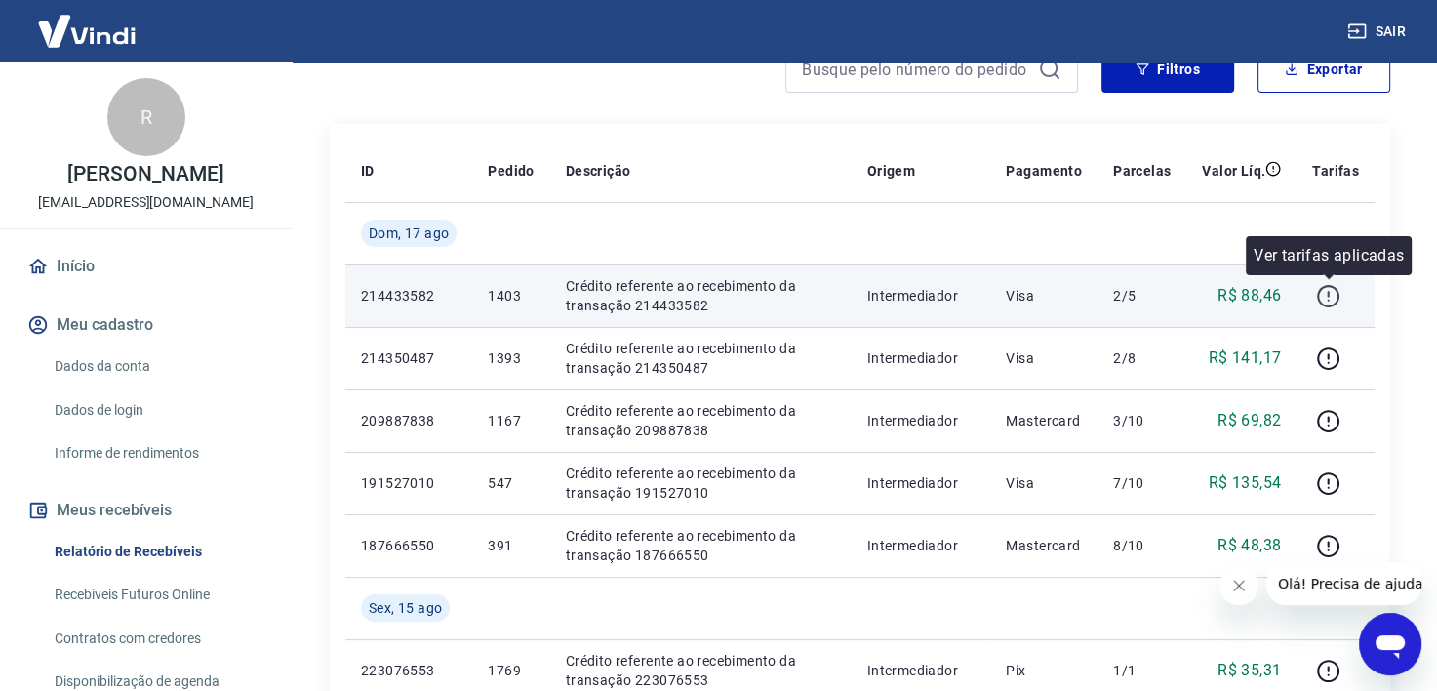
click at [1329, 295] on icon "button" at bounding box center [1328, 294] width 2 height 6
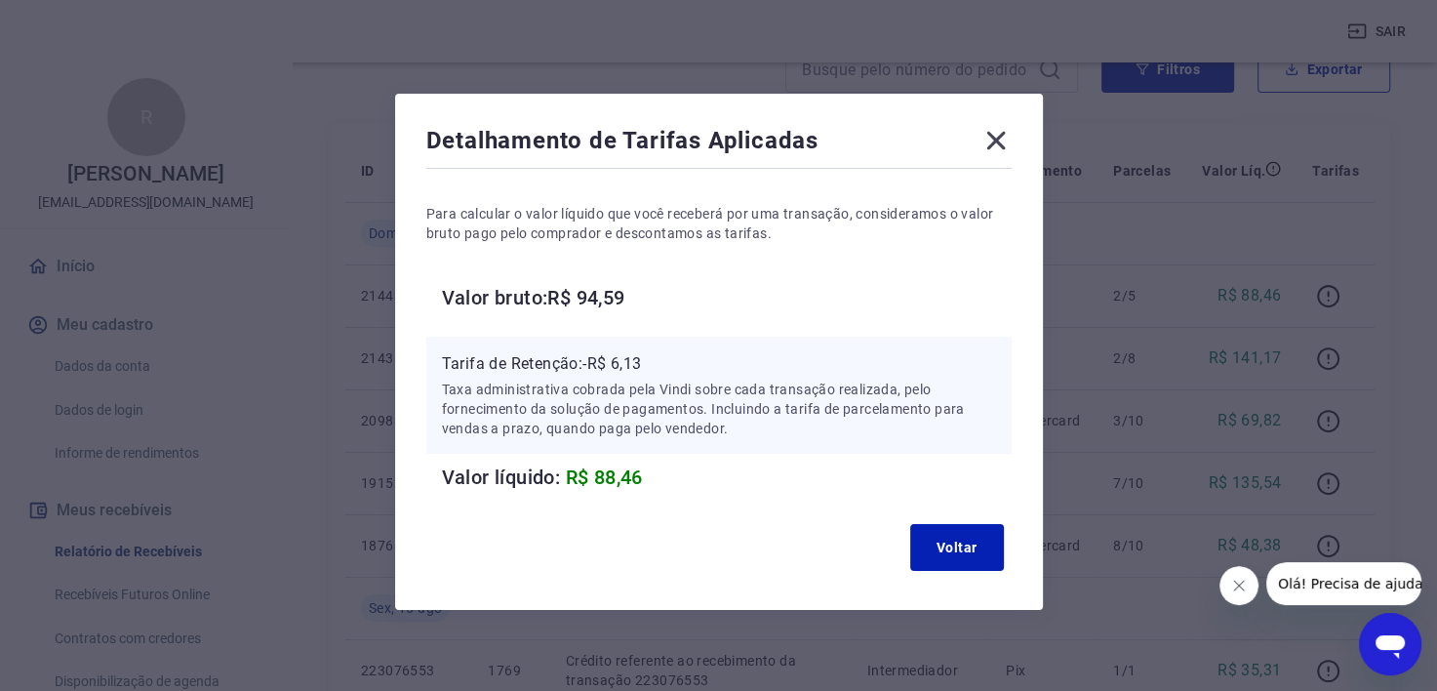
click at [996, 133] on icon at bounding box center [996, 140] width 31 height 31
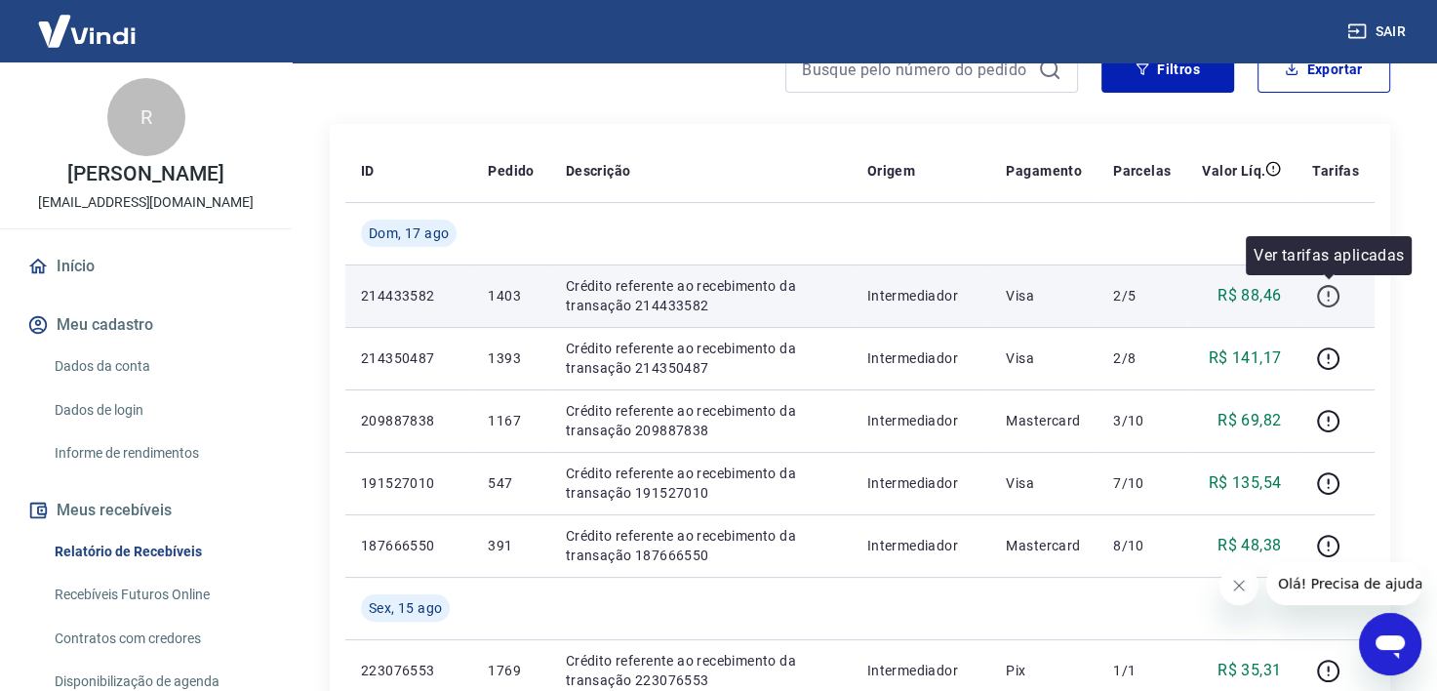
click at [1327, 300] on icon "button" at bounding box center [1328, 296] width 24 height 24
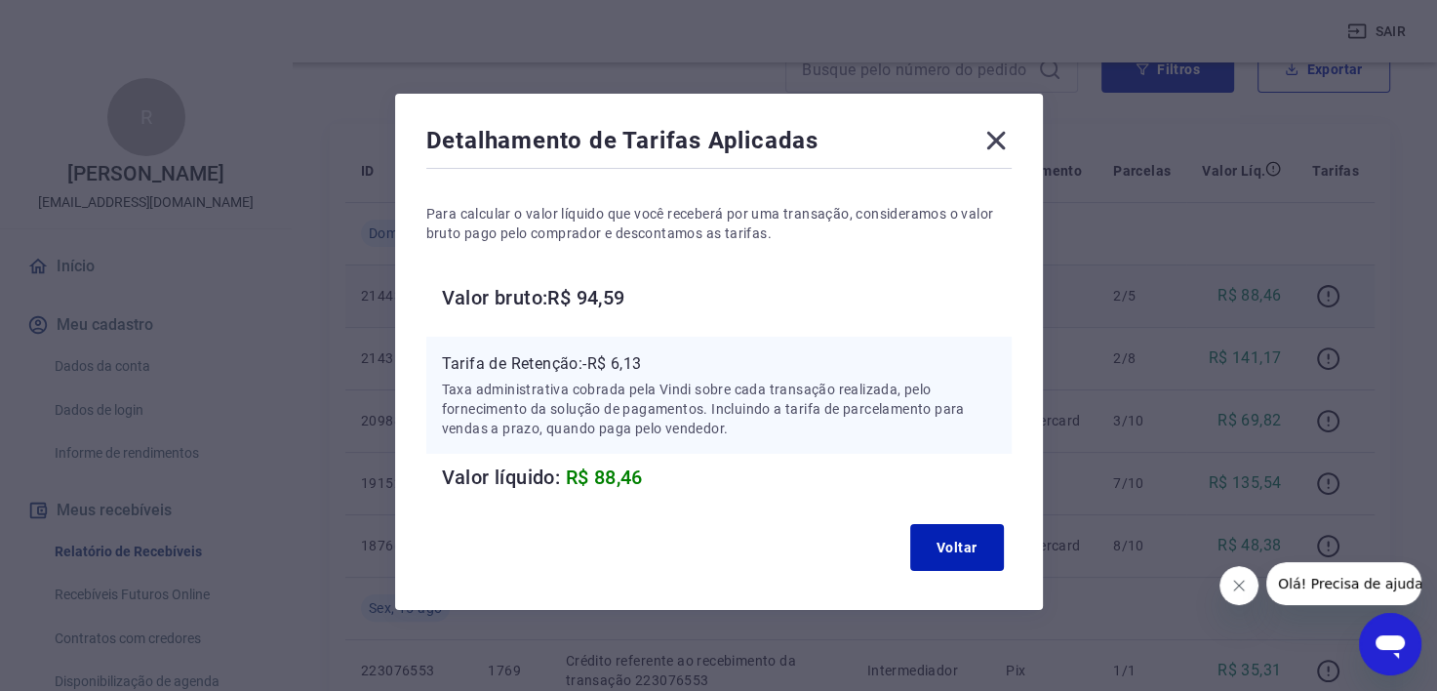
click at [995, 139] on icon at bounding box center [995, 141] width 19 height 19
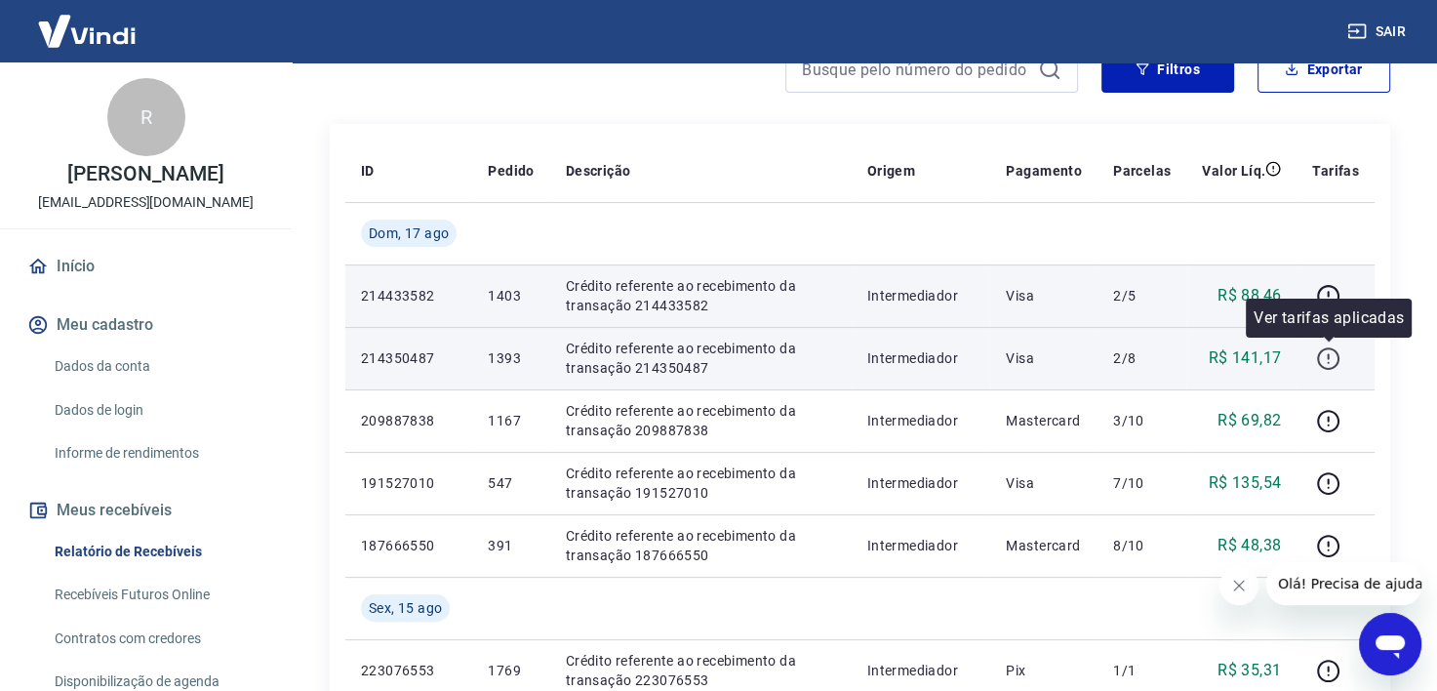
click at [1327, 358] on icon "button" at bounding box center [1328, 358] width 24 height 24
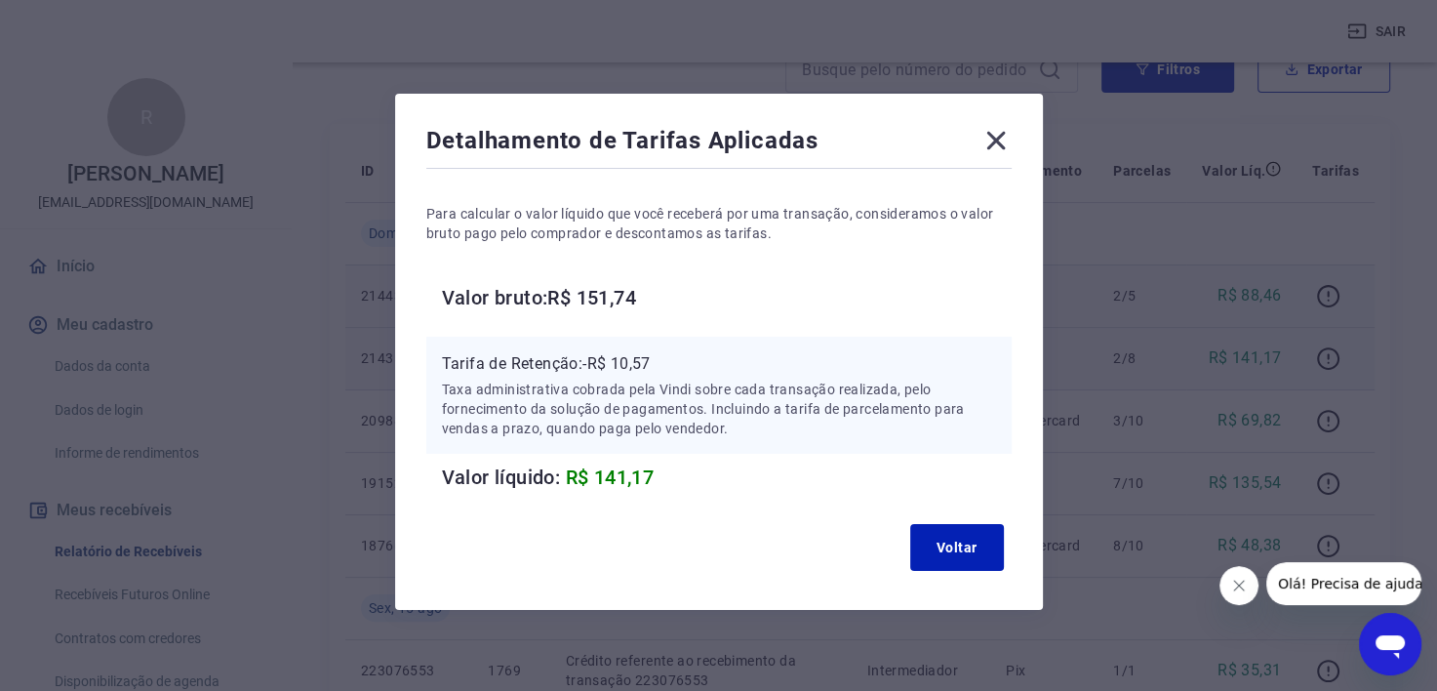
click at [993, 140] on icon at bounding box center [995, 141] width 19 height 19
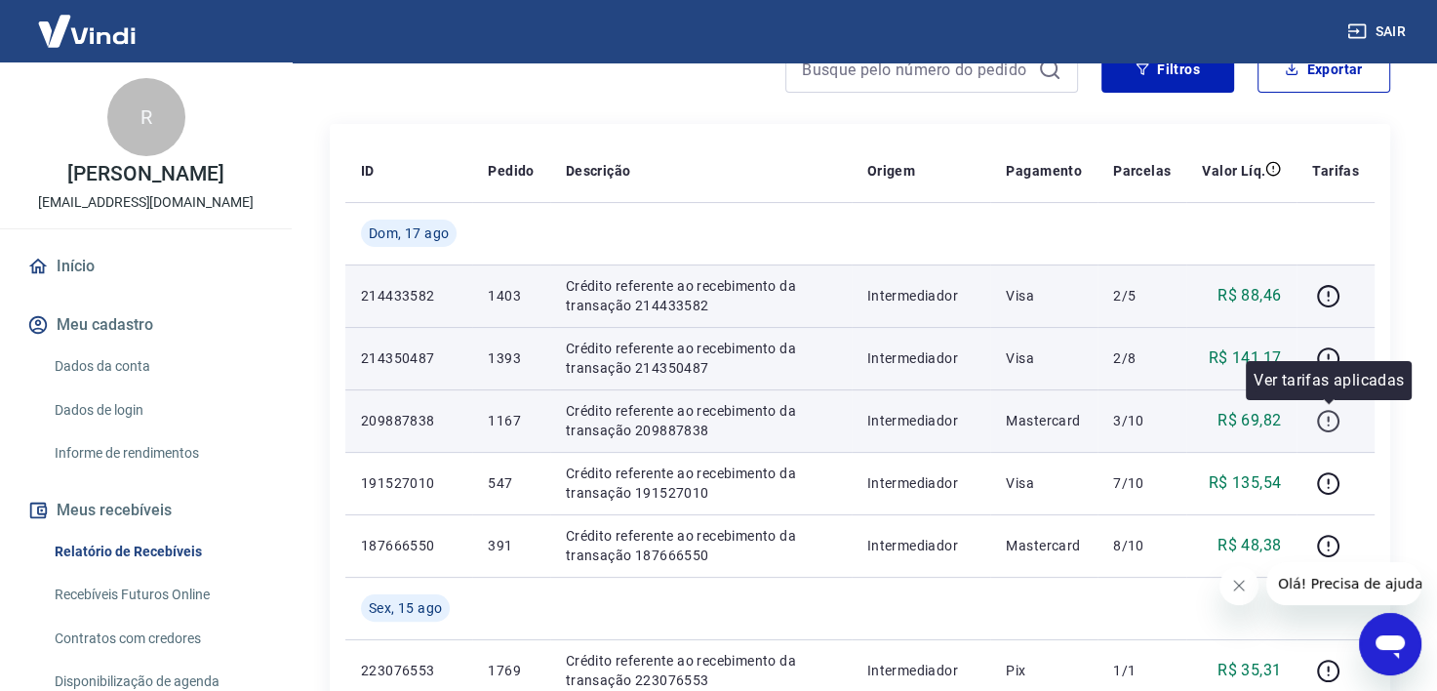
click at [1332, 421] on icon "button" at bounding box center [1328, 421] width 24 height 24
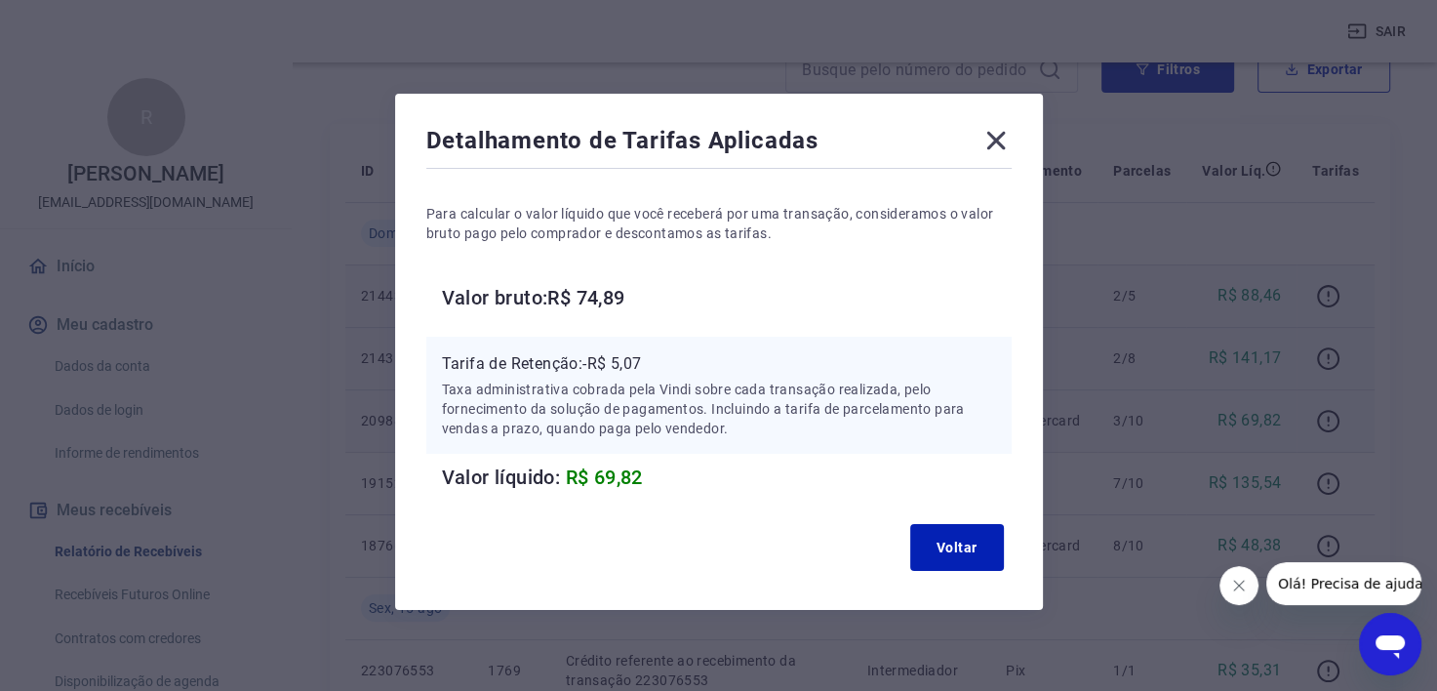
click at [988, 139] on icon at bounding box center [996, 140] width 31 height 31
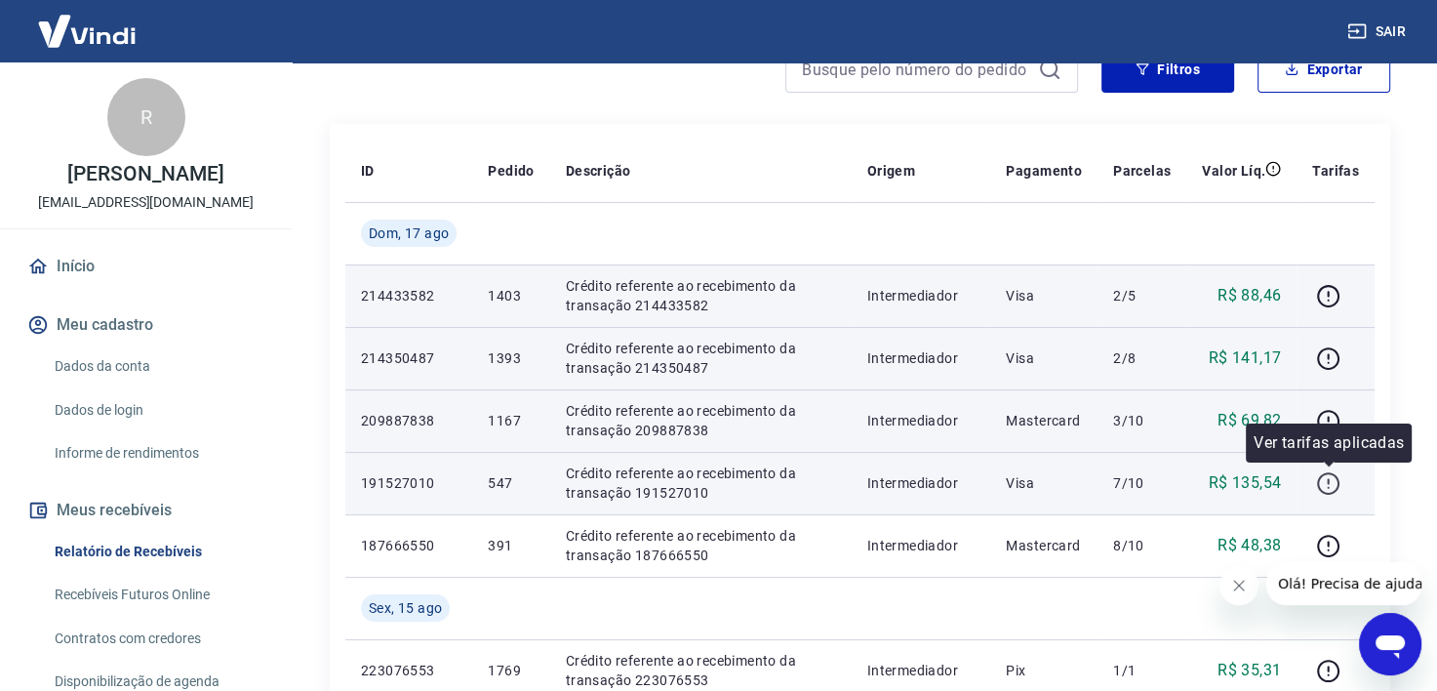
click at [1330, 475] on icon "button" at bounding box center [1328, 483] width 24 height 24
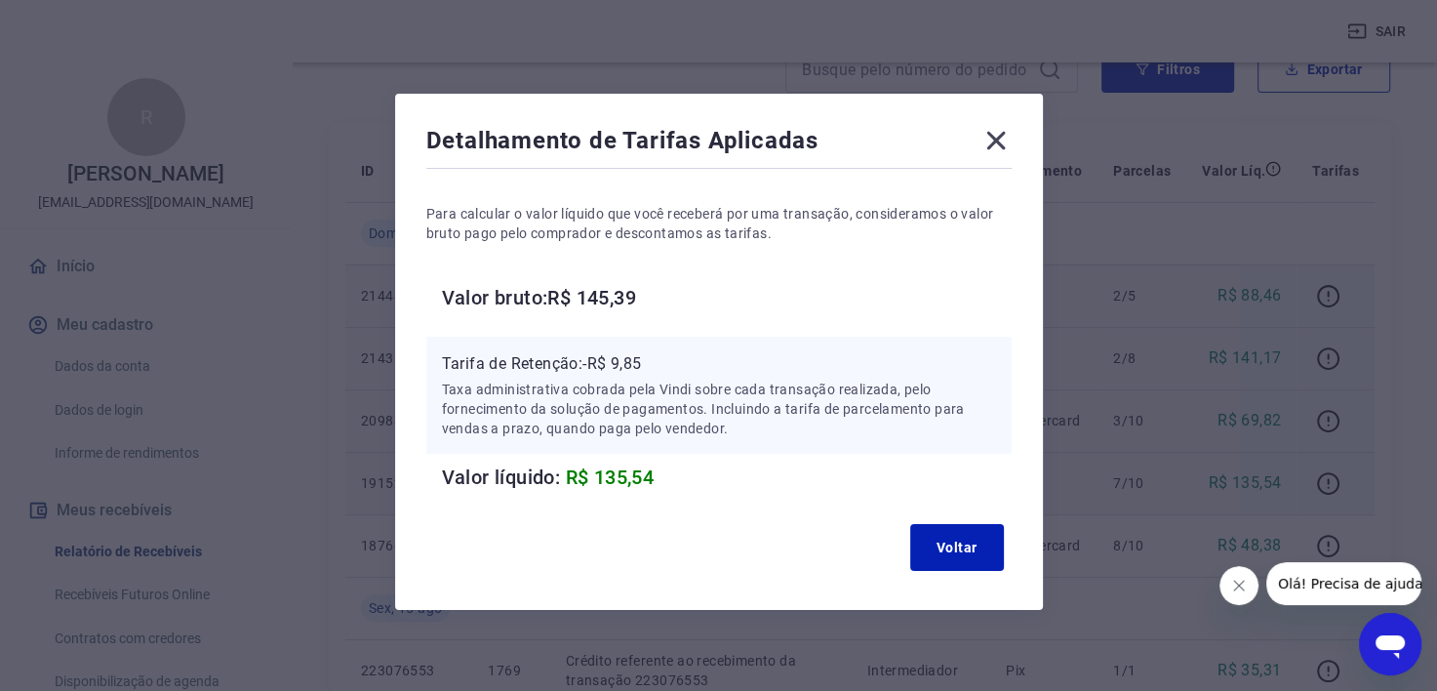
click at [1002, 129] on icon at bounding box center [996, 140] width 31 height 31
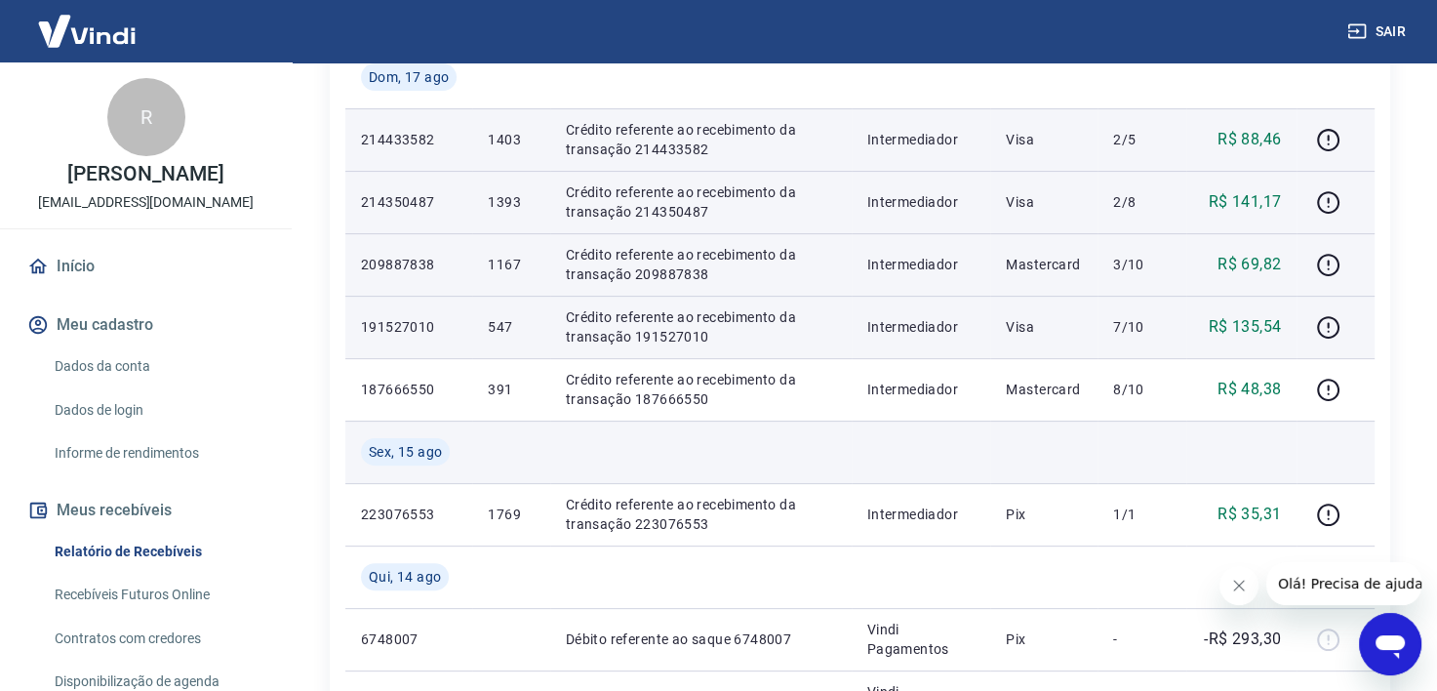
scroll to position [488, 0]
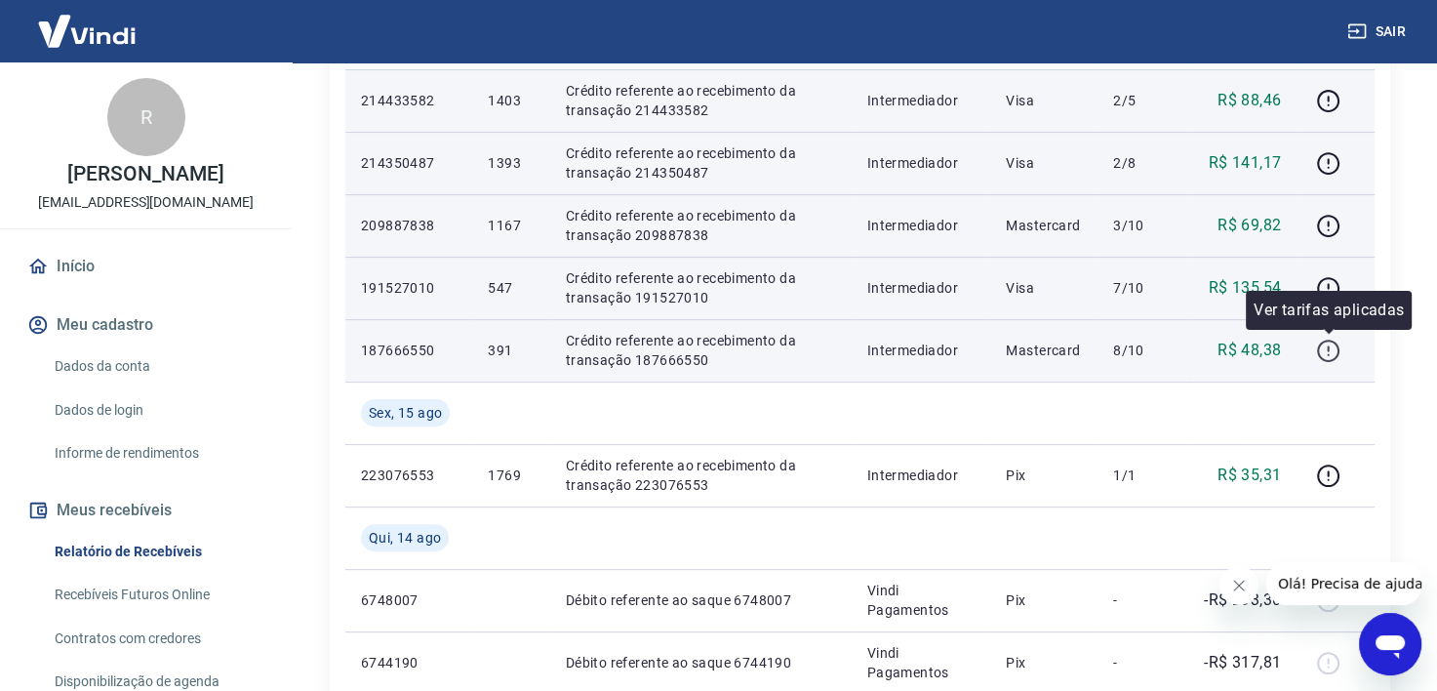
click at [1326, 348] on icon "button" at bounding box center [1328, 351] width 24 height 24
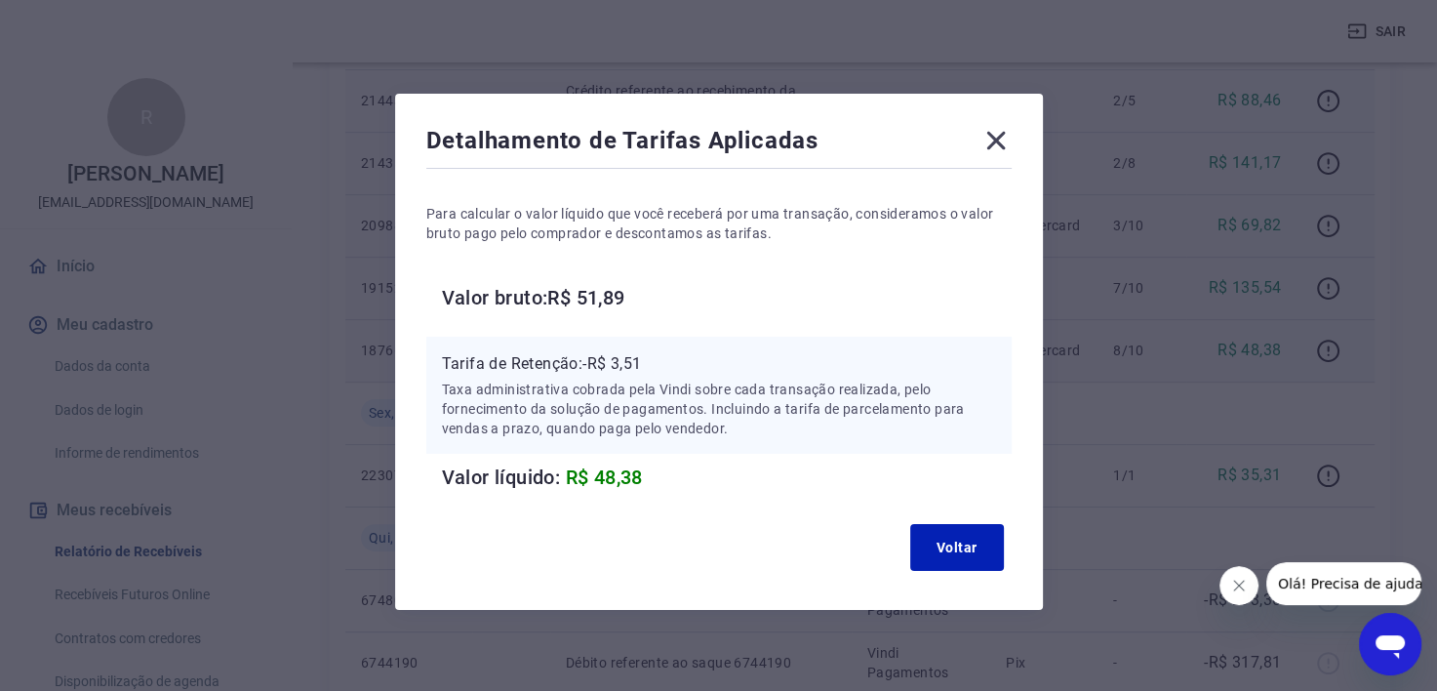
click at [995, 137] on icon at bounding box center [996, 140] width 31 height 31
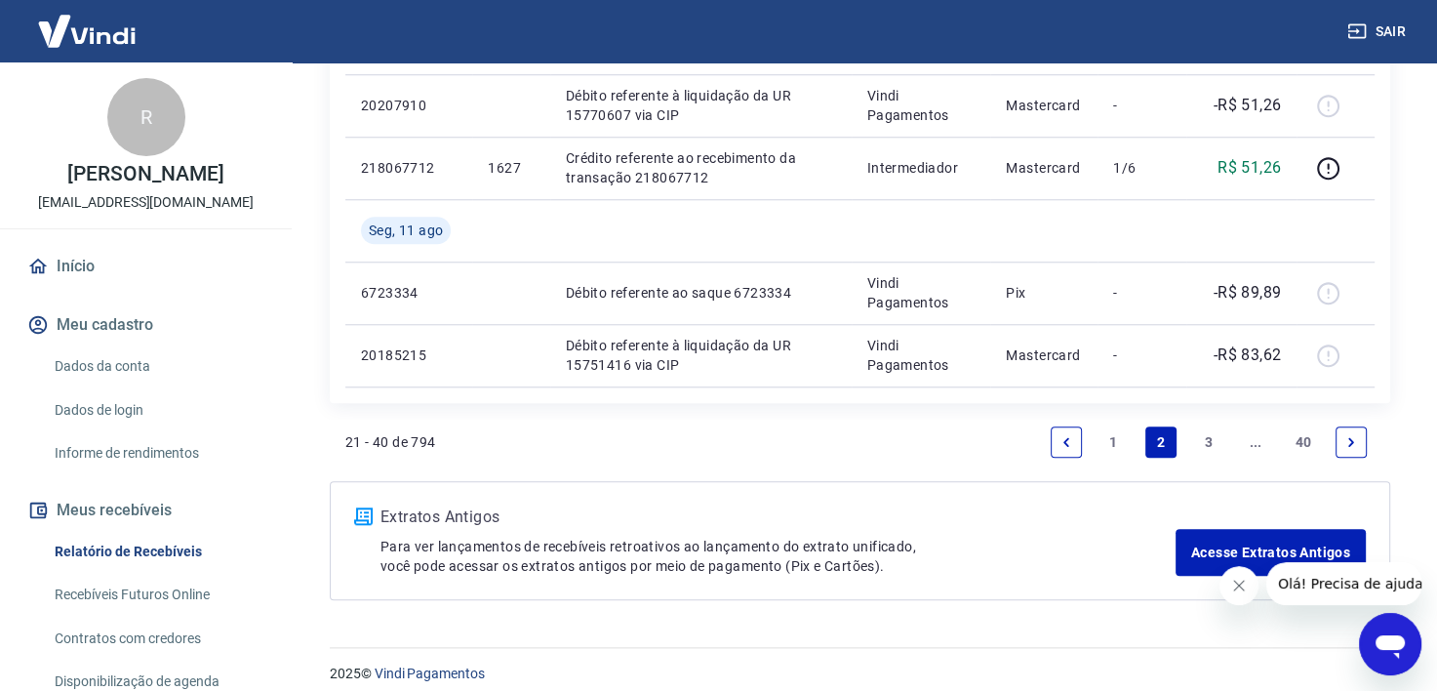
scroll to position [1746, 0]
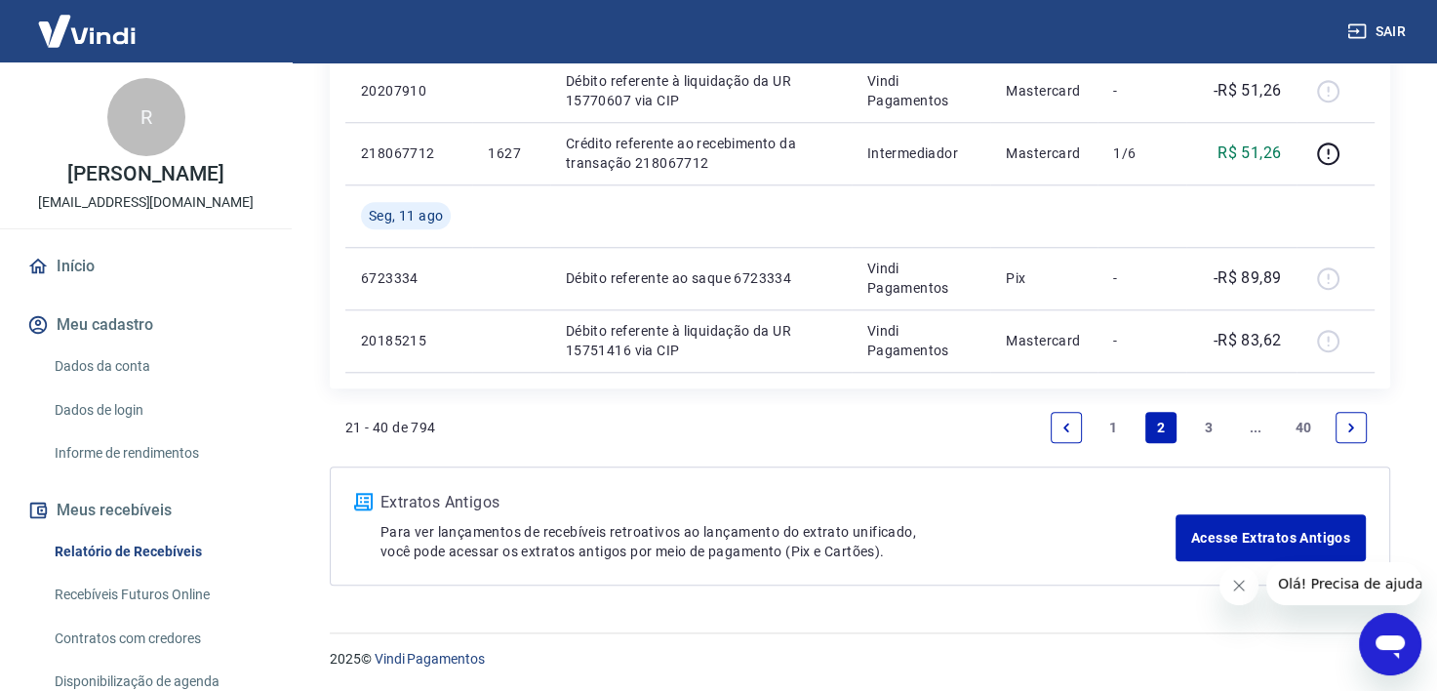
click at [1112, 431] on link "1" at bounding box center [1114, 427] width 31 height 31
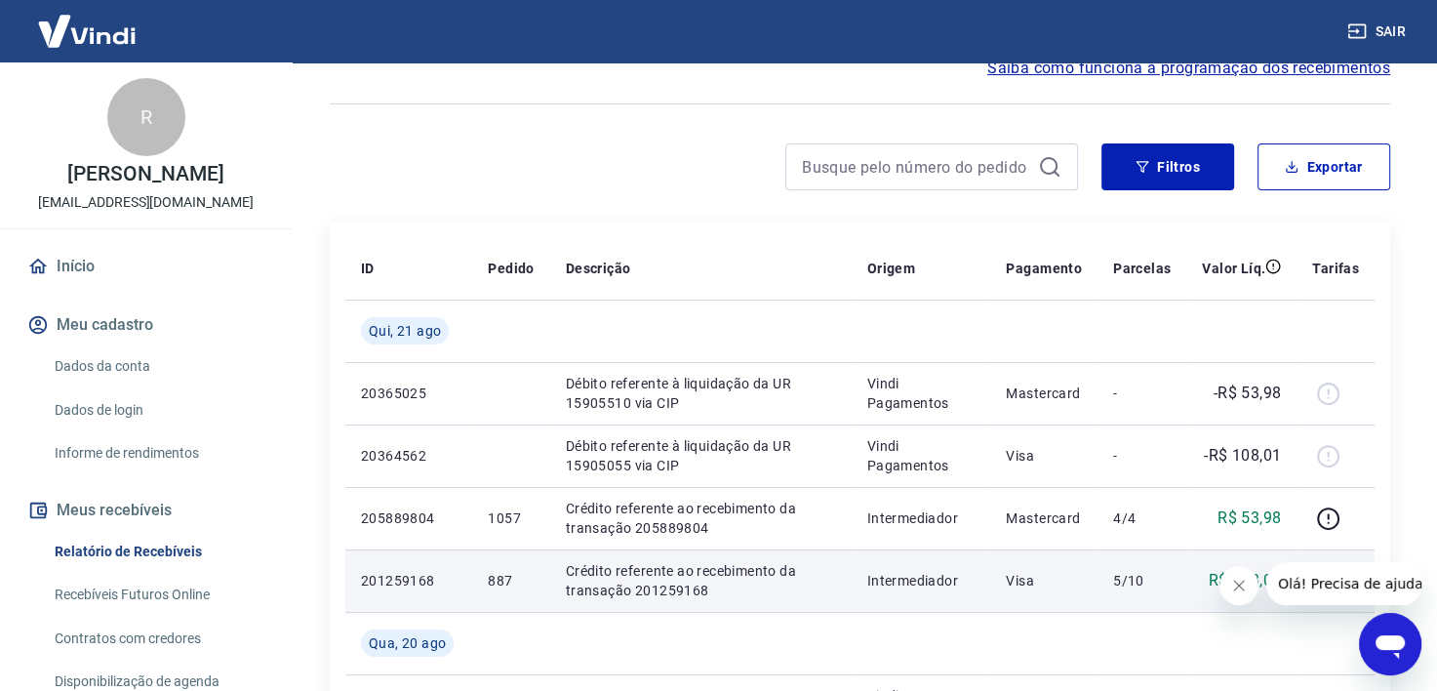
scroll to position [195, 0]
